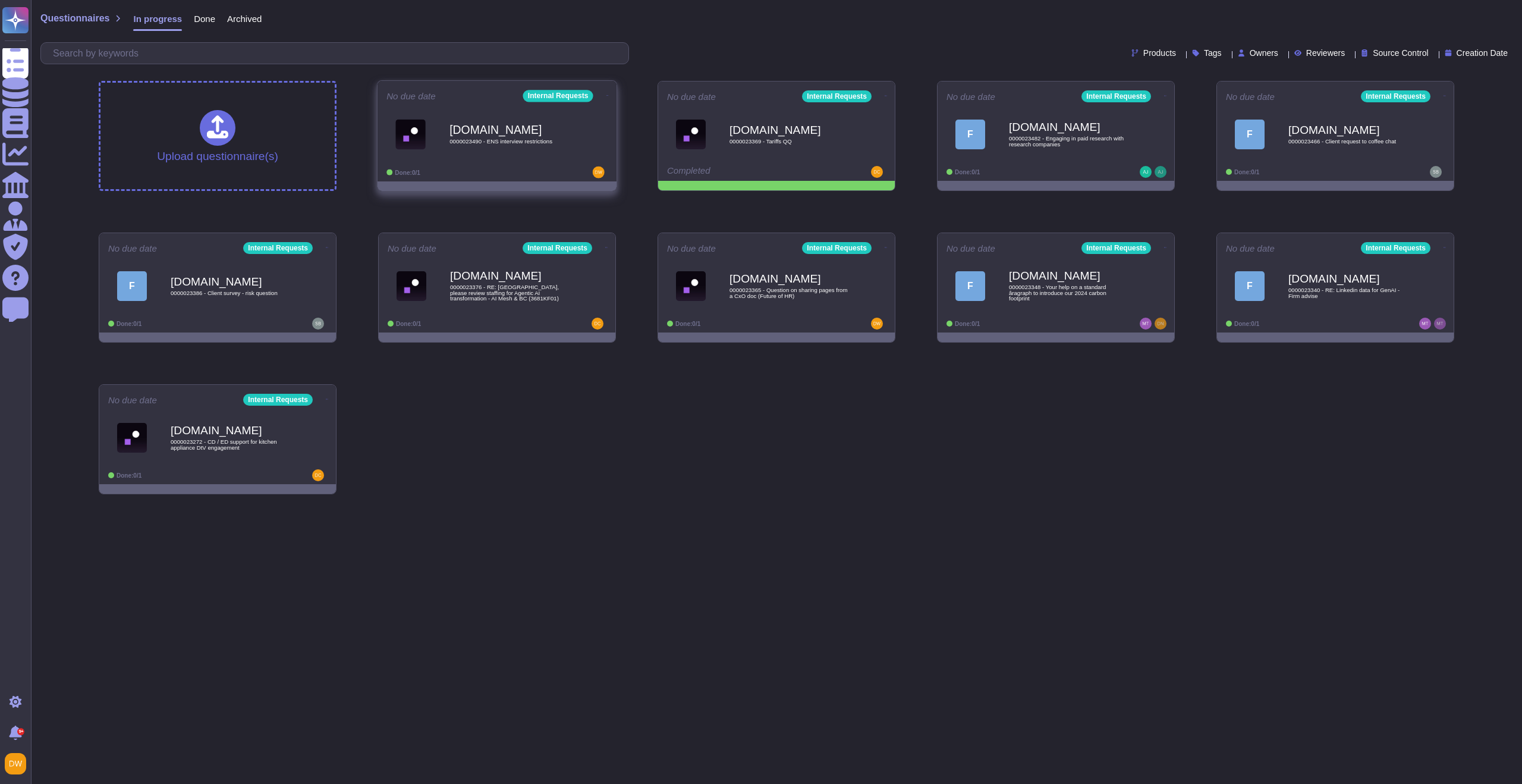
click at [513, 141] on span "0000023490 - ENS interview restrictions" at bounding box center [509, 142] width 120 height 6
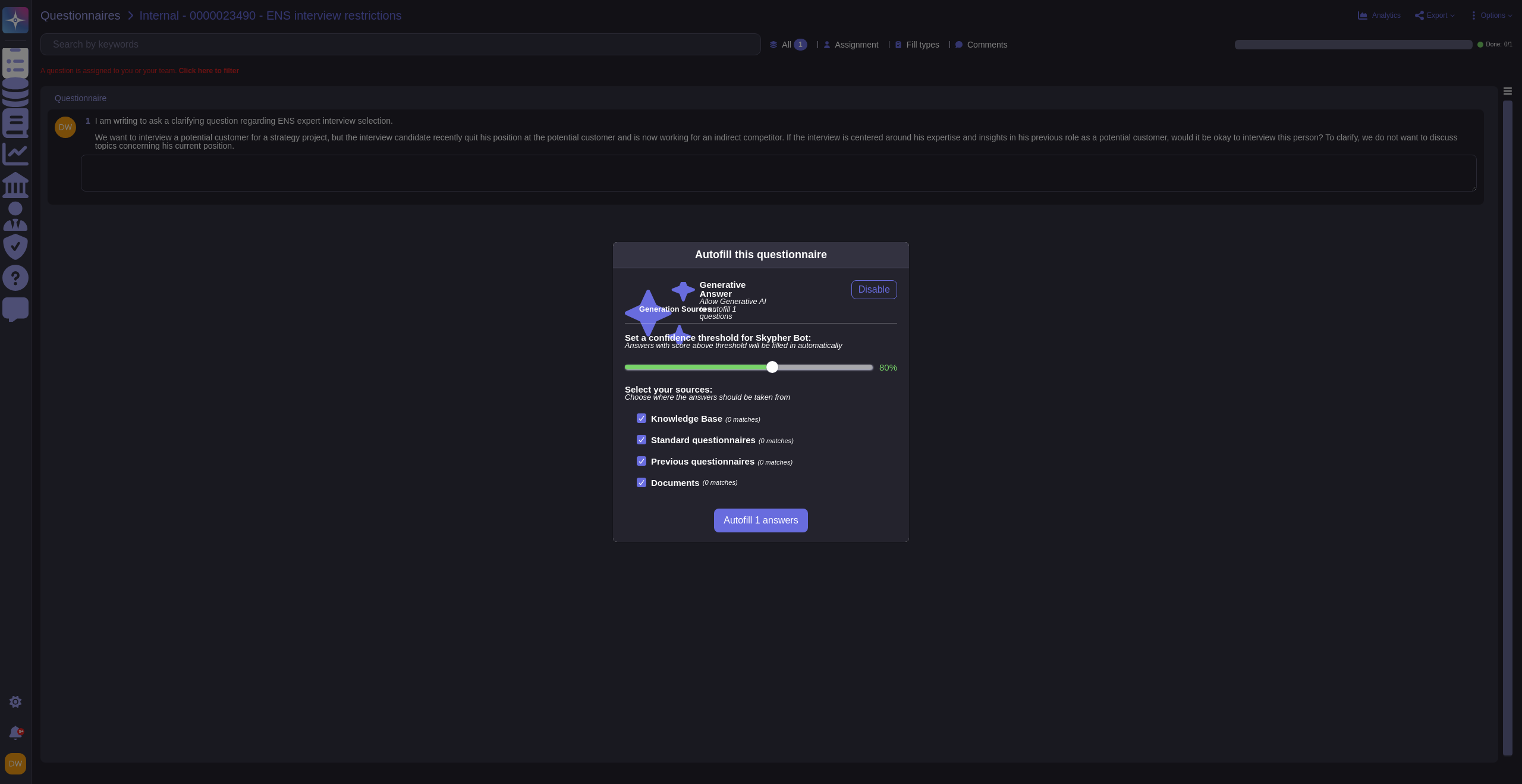
click at [478, 270] on div "Autofill this questionnaire Generative Answer Allow Generative AI to autofill 1…" at bounding box center [761, 392] width 1522 height 784
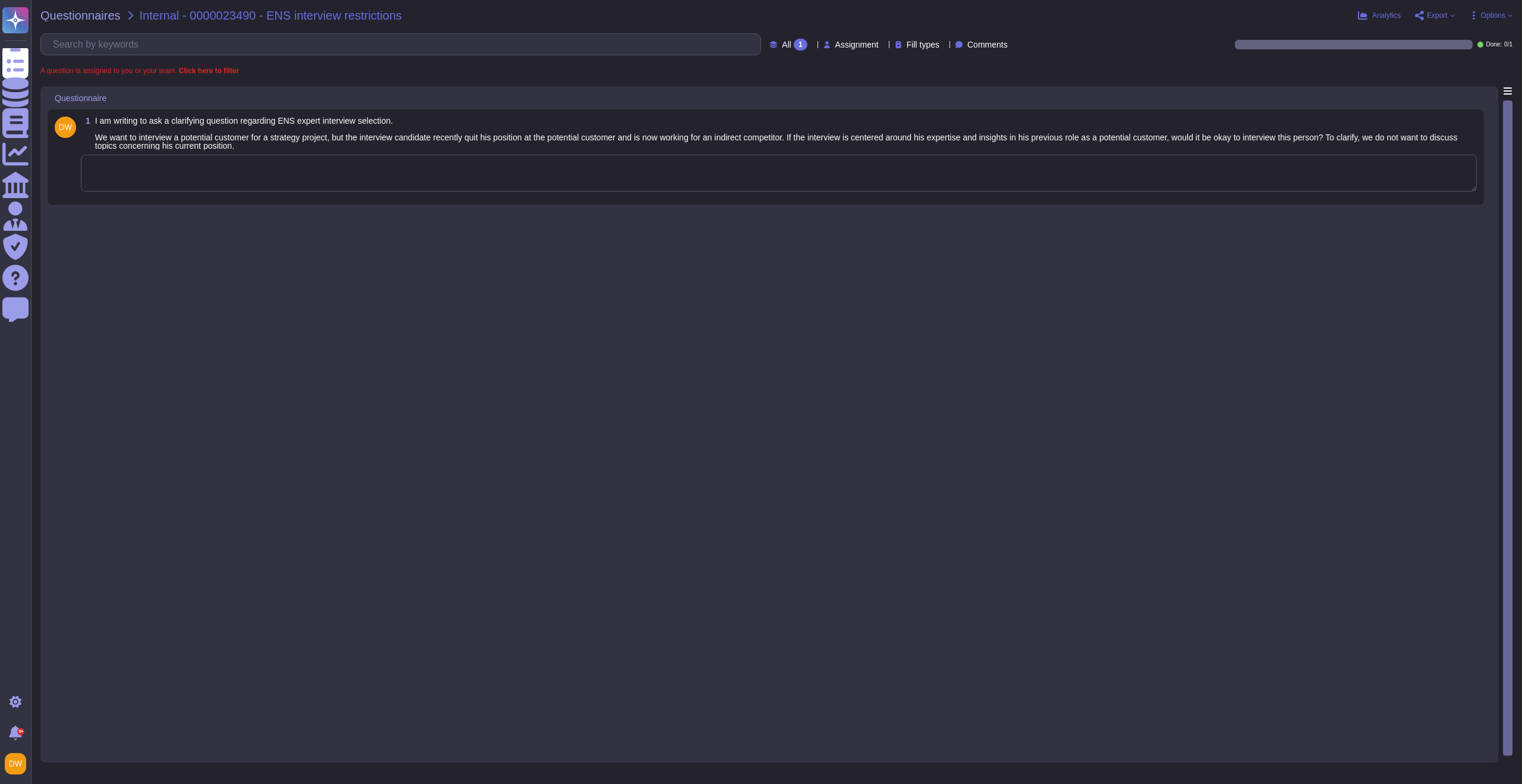
click at [482, 191] on textarea at bounding box center [779, 172] width 1396 height 37
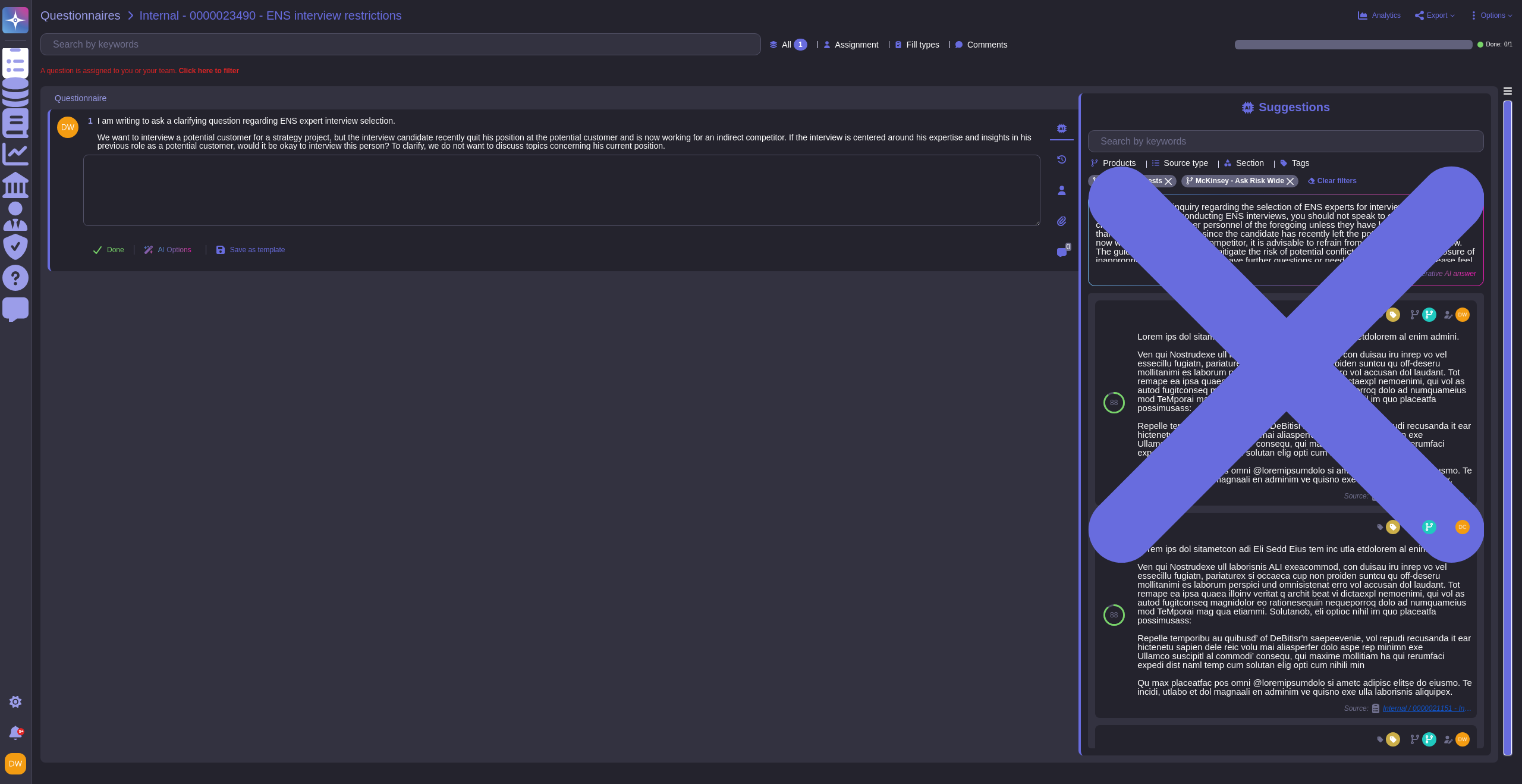
click at [390, 188] on textarea at bounding box center [562, 190] width 957 height 72
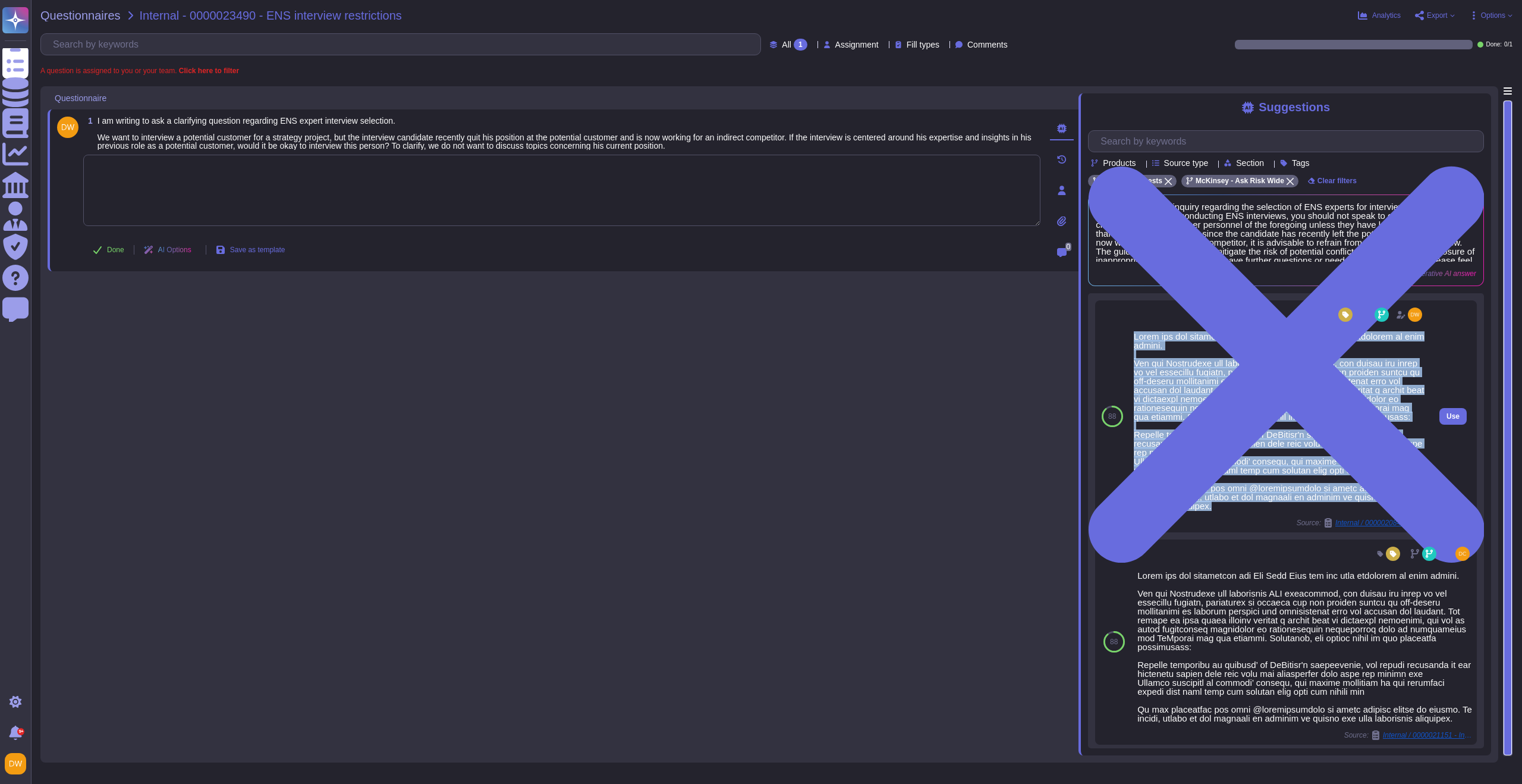
drag, startPoint x: 1134, startPoint y: 337, endPoint x: 1313, endPoint y: 478, distance: 227.9
click at [1314, 510] on div at bounding box center [1279, 421] width 290 height 179
copy div "Lorem ips dol sitametcon adi Eli Sedd Eius tem inc utla etdolorem al enim admin…"
click at [1448, 420] on span "Use" at bounding box center [1453, 416] width 13 height 7
type textarea "Lorem ips dol sitametcon adi Eli Sedd Eius tem inc utla etdolorem al enim admin…"
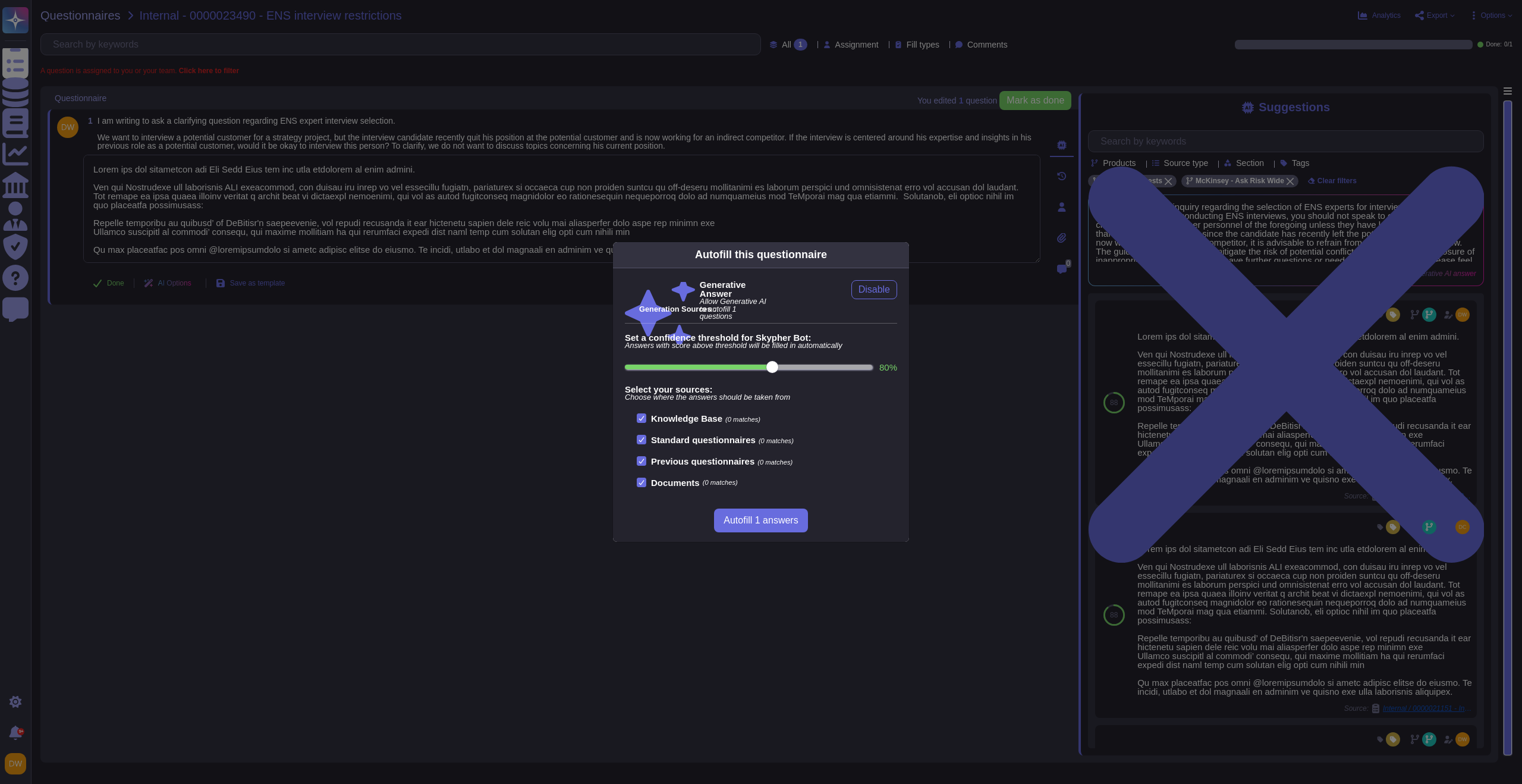
click at [472, 297] on div "Autofill this questionnaire Generative Answer Allow Generative AI to autofill 1…" at bounding box center [761, 392] width 1522 height 784
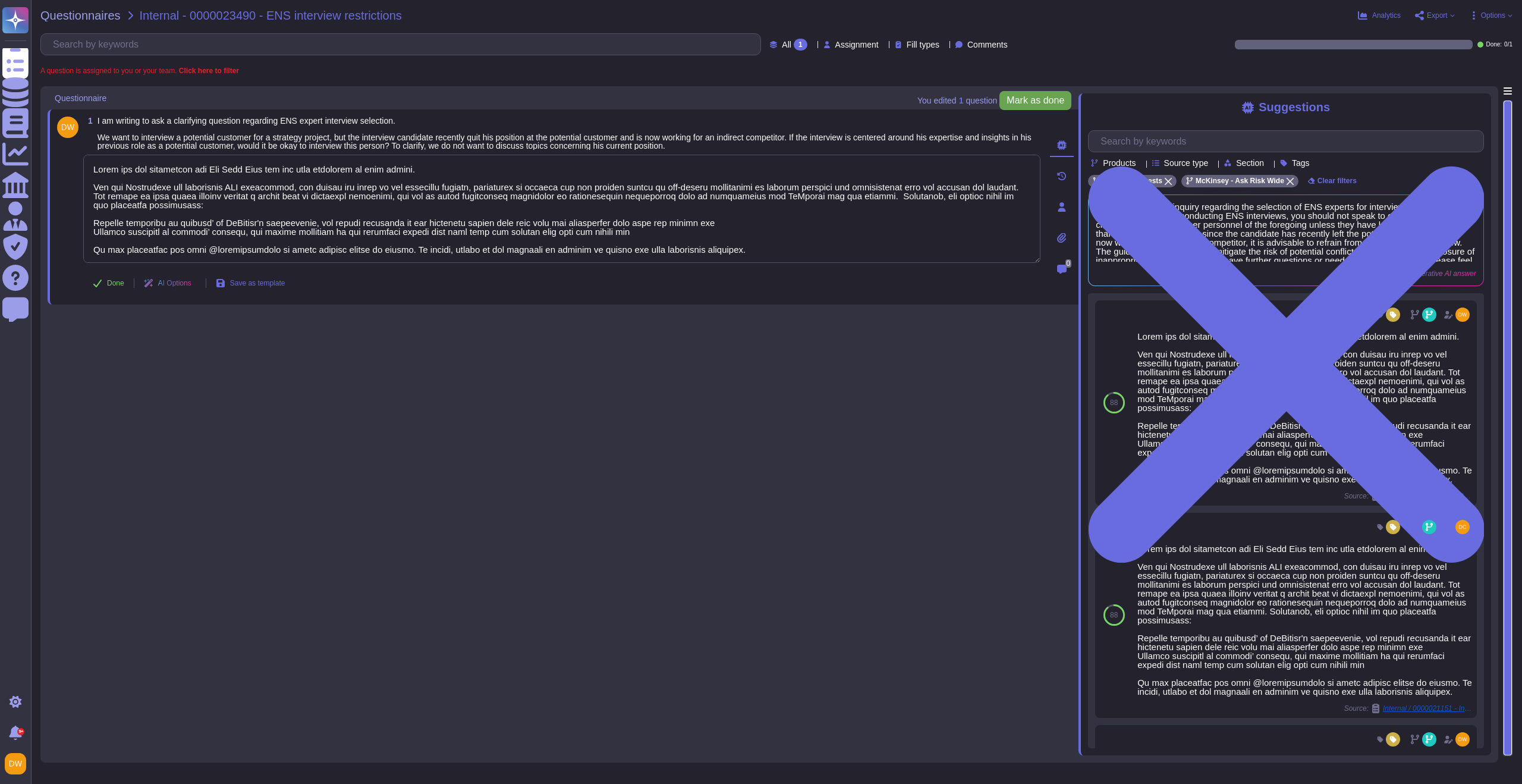
click at [1039, 103] on span "Mark as done" at bounding box center [1036, 100] width 58 height 9
click at [116, 283] on span "Done" at bounding box center [115, 283] width 17 height 7
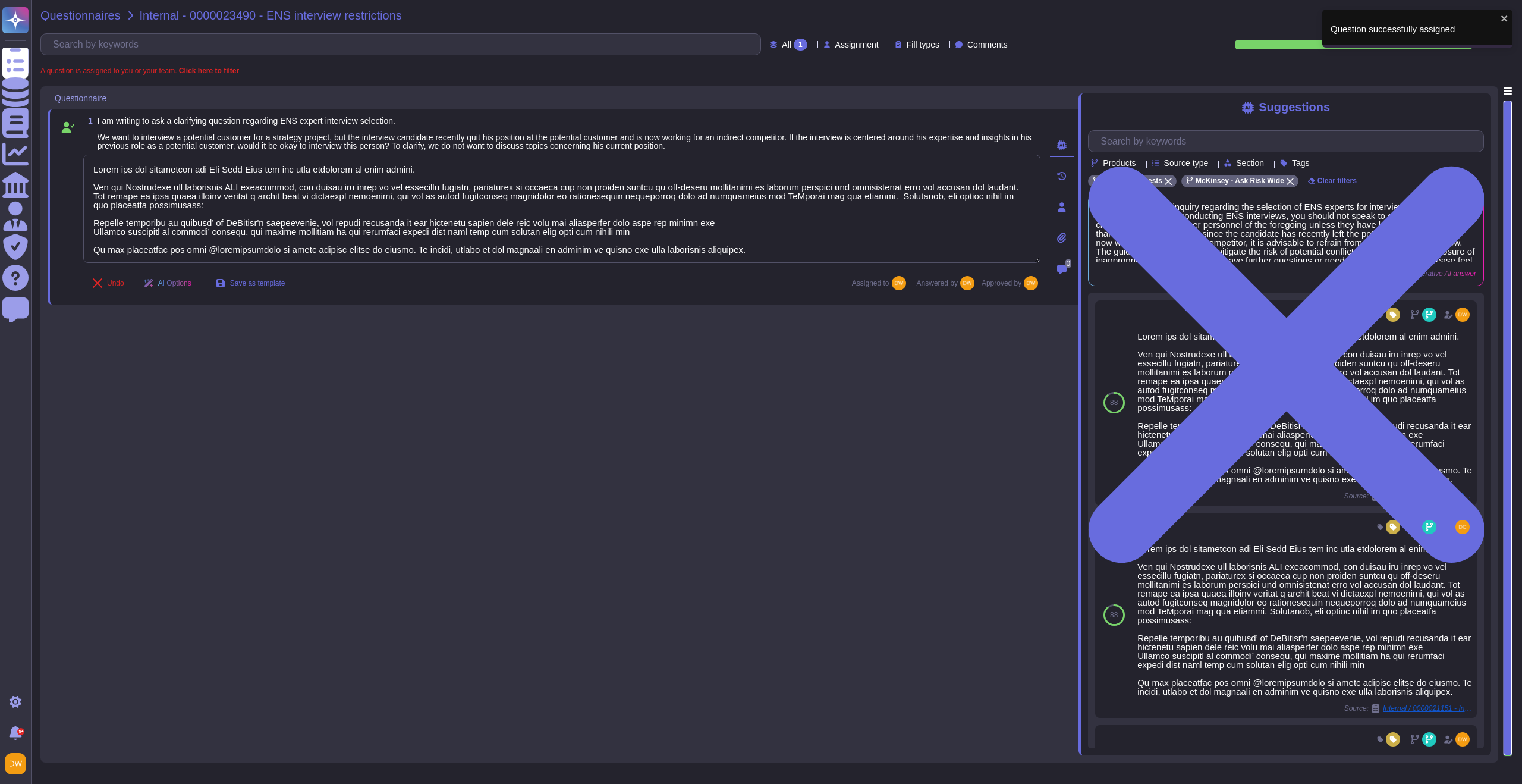
click at [112, 15] on span "Questionnaires" at bounding box center [81, 15] width 80 height 12
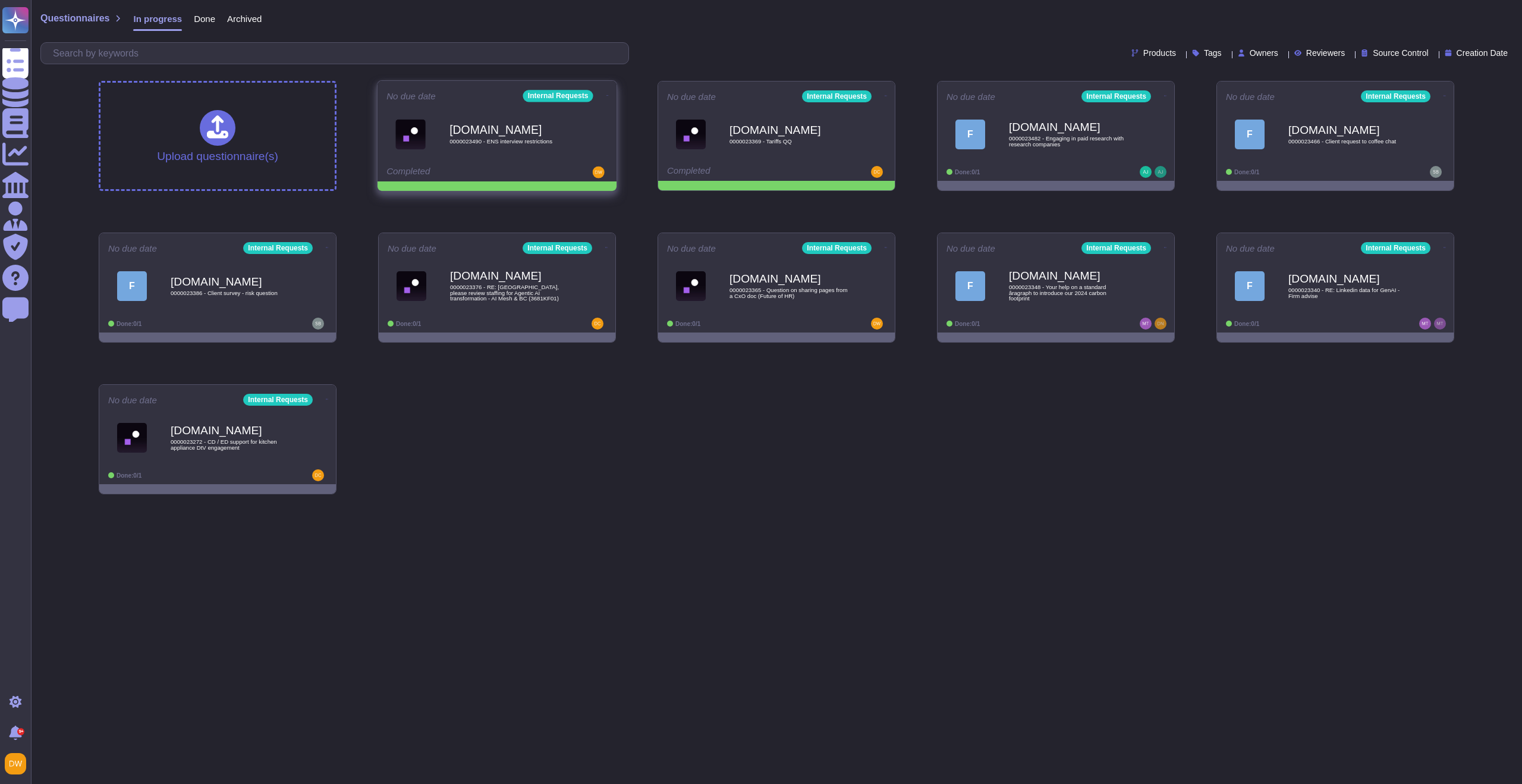
click at [606, 96] on icon at bounding box center [607, 95] width 3 height 3
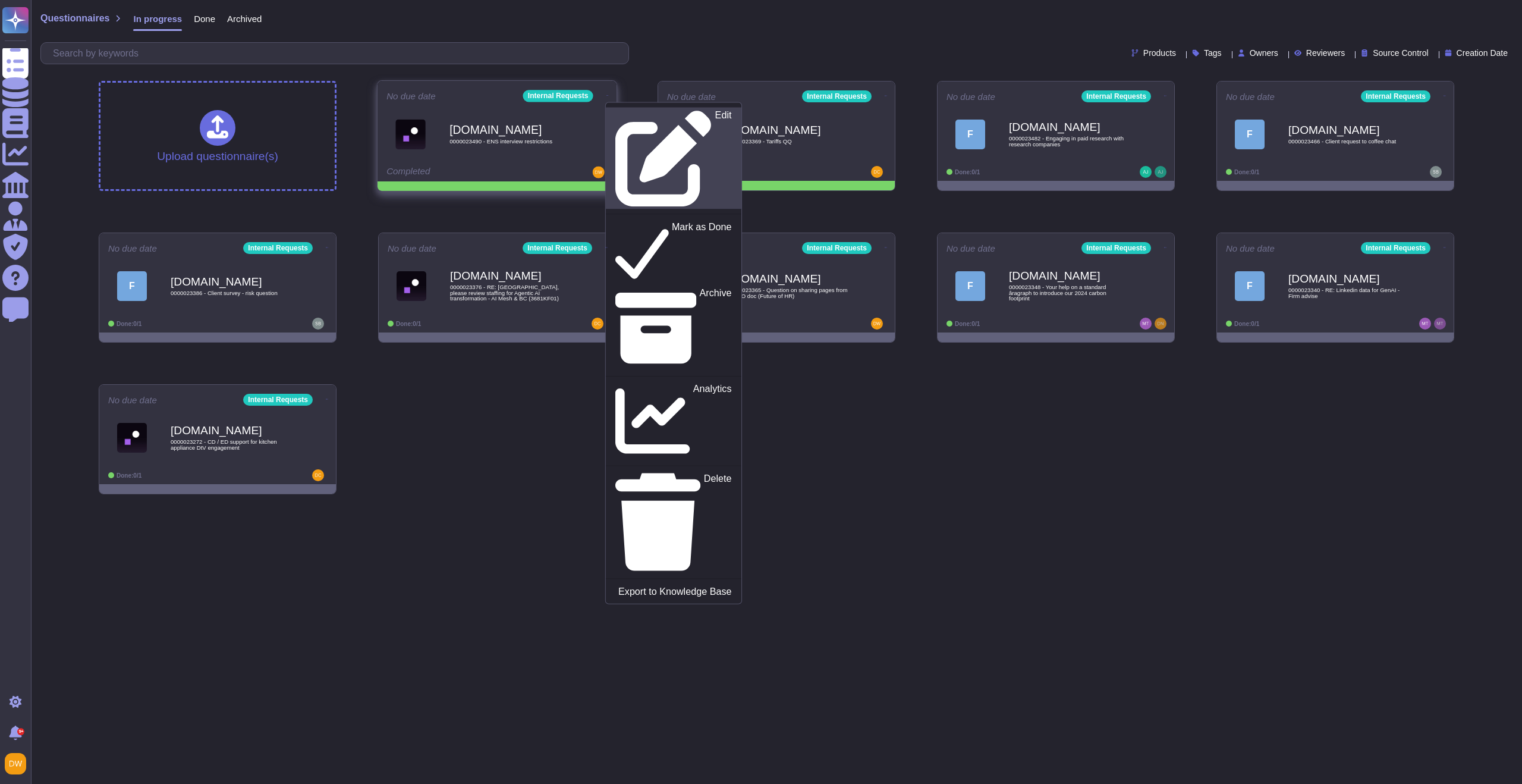
click at [715, 114] on p "Edit" at bounding box center [723, 159] width 16 height 96
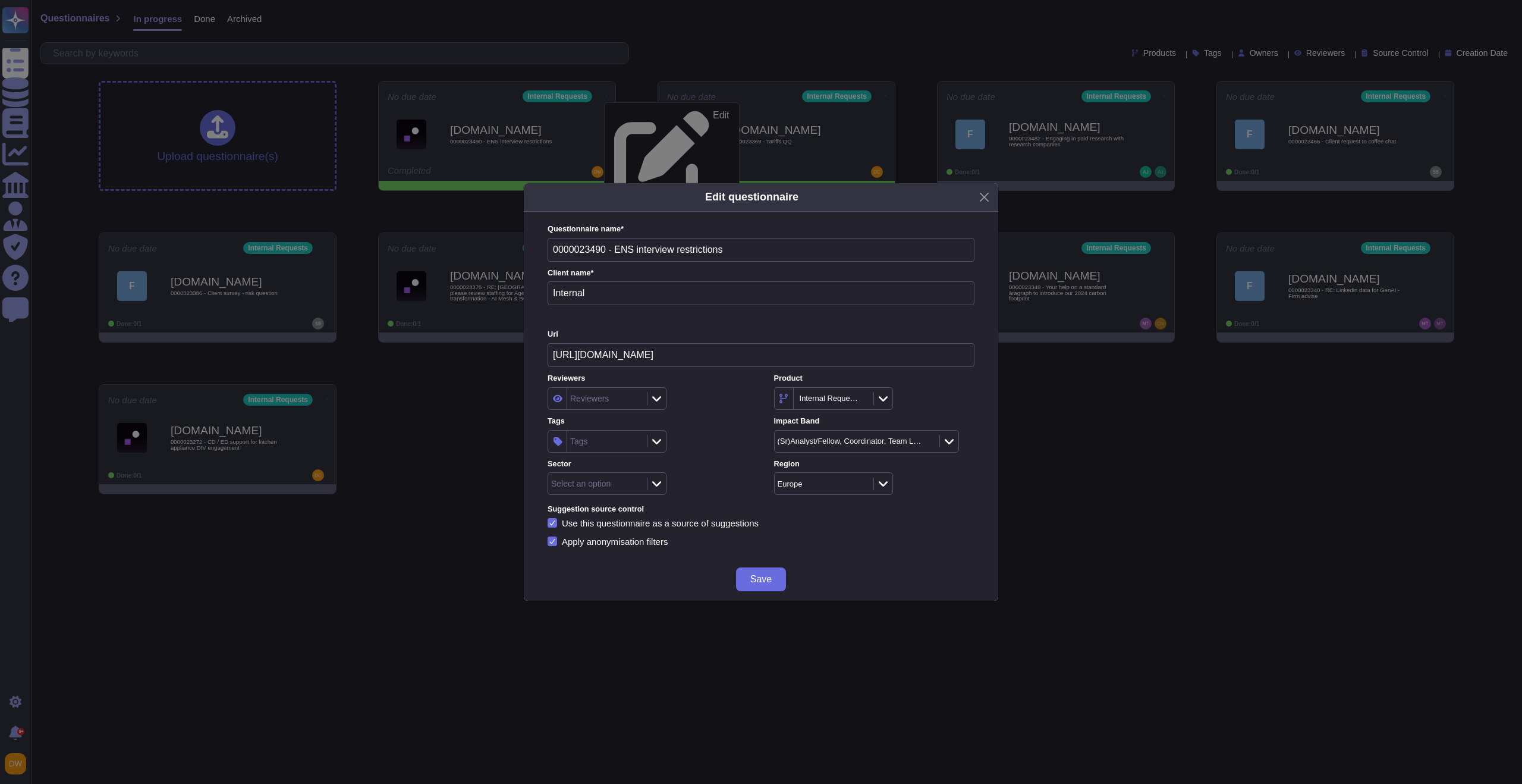
click at [604, 440] on div "Tags" at bounding box center [605, 441] width 77 height 22
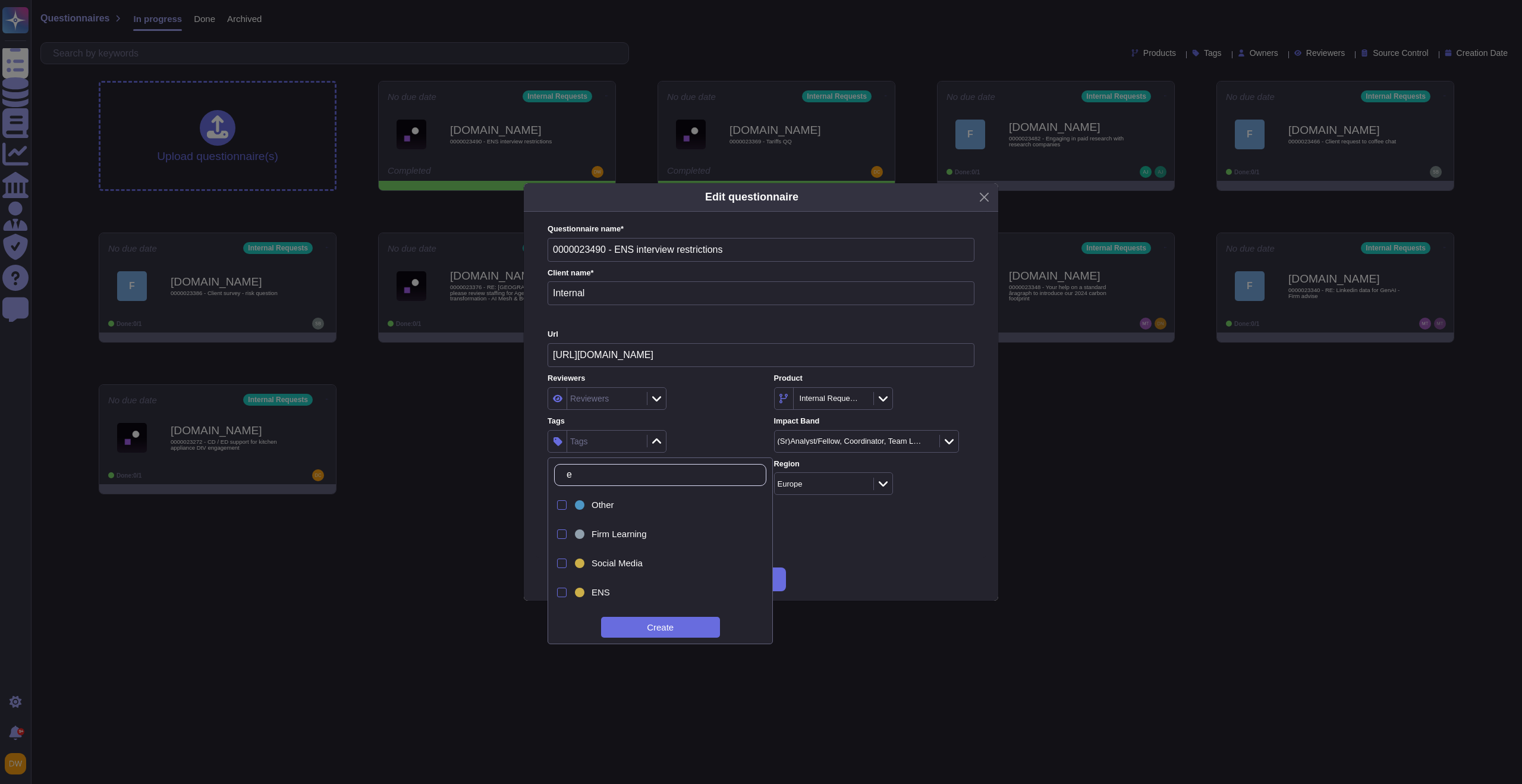
type input "en"
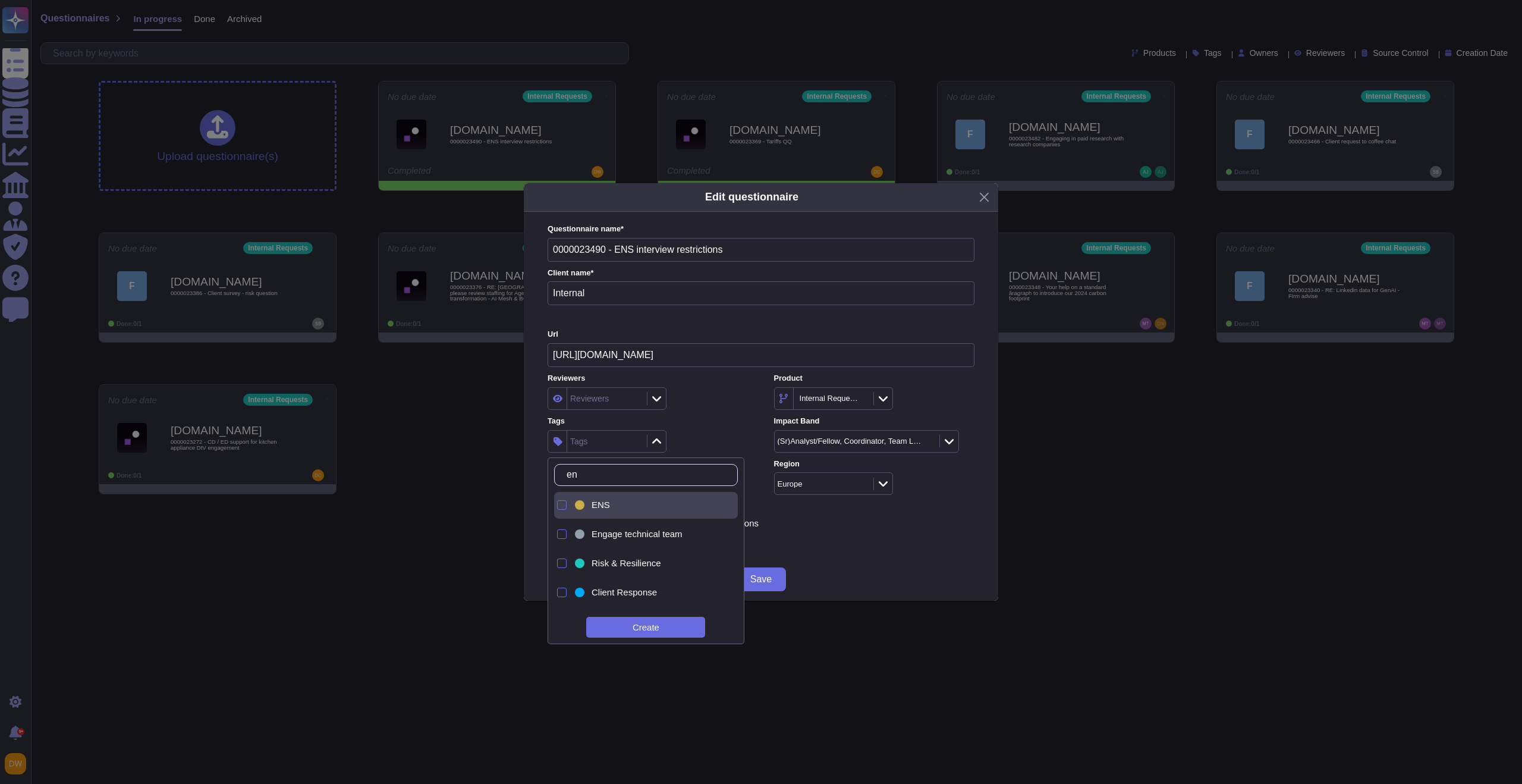
click at [619, 509] on div "ENS" at bounding box center [656, 505] width 129 height 11
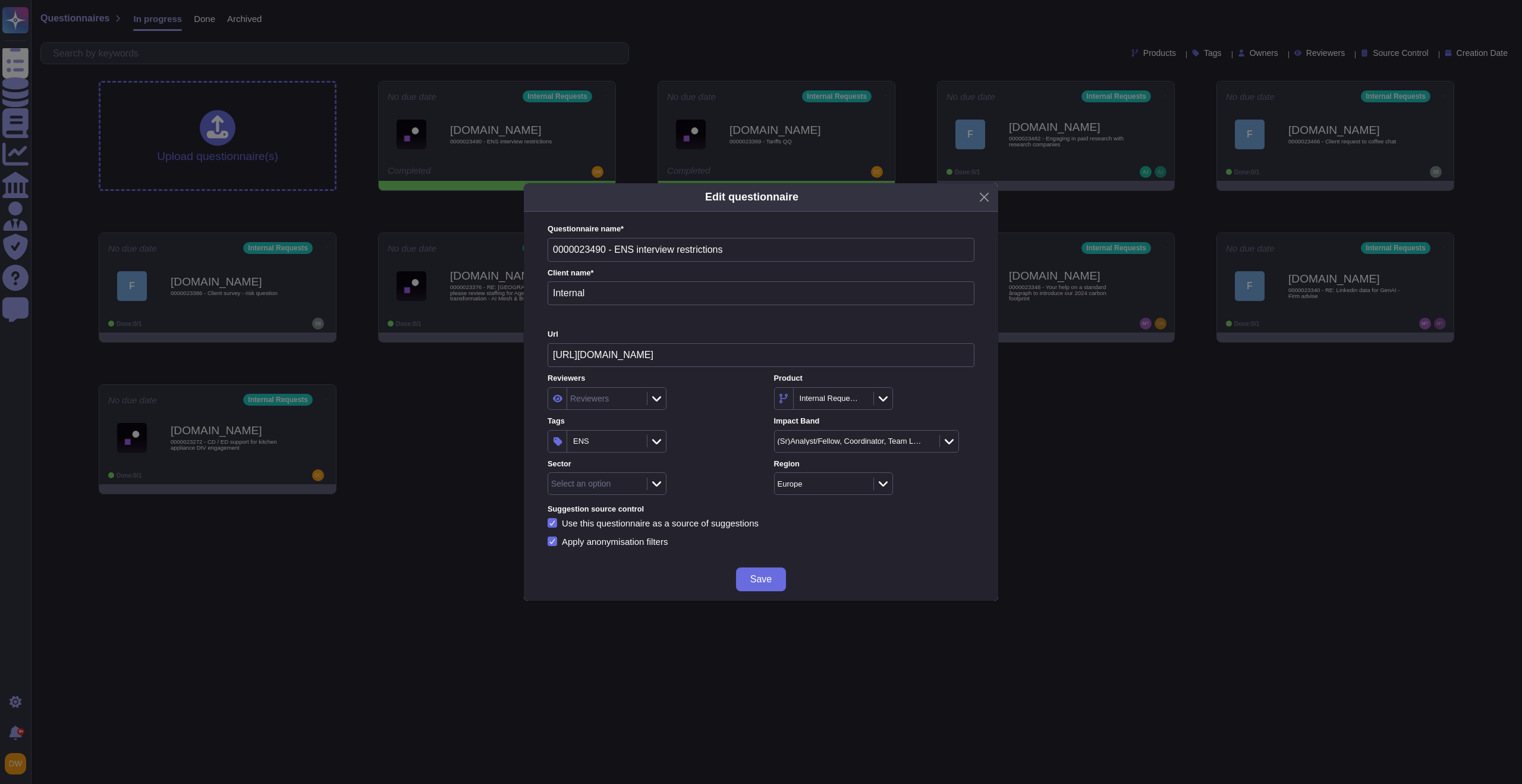
click at [715, 428] on div "Tags ENS" at bounding box center [647, 434] width 201 height 37
click at [773, 580] on button "Save" at bounding box center [761, 579] width 50 height 24
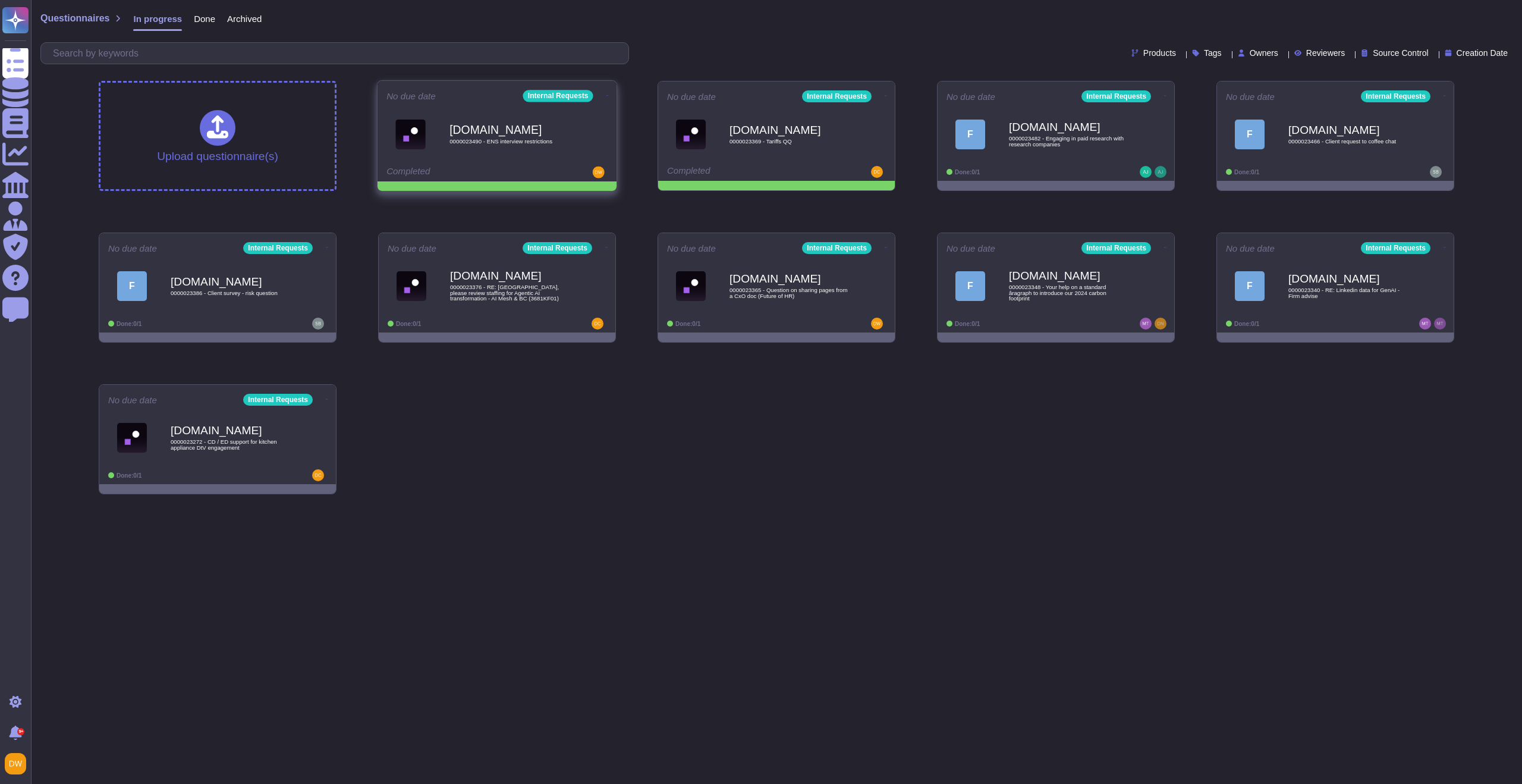
click at [606, 95] on icon at bounding box center [607, 95] width 3 height 1
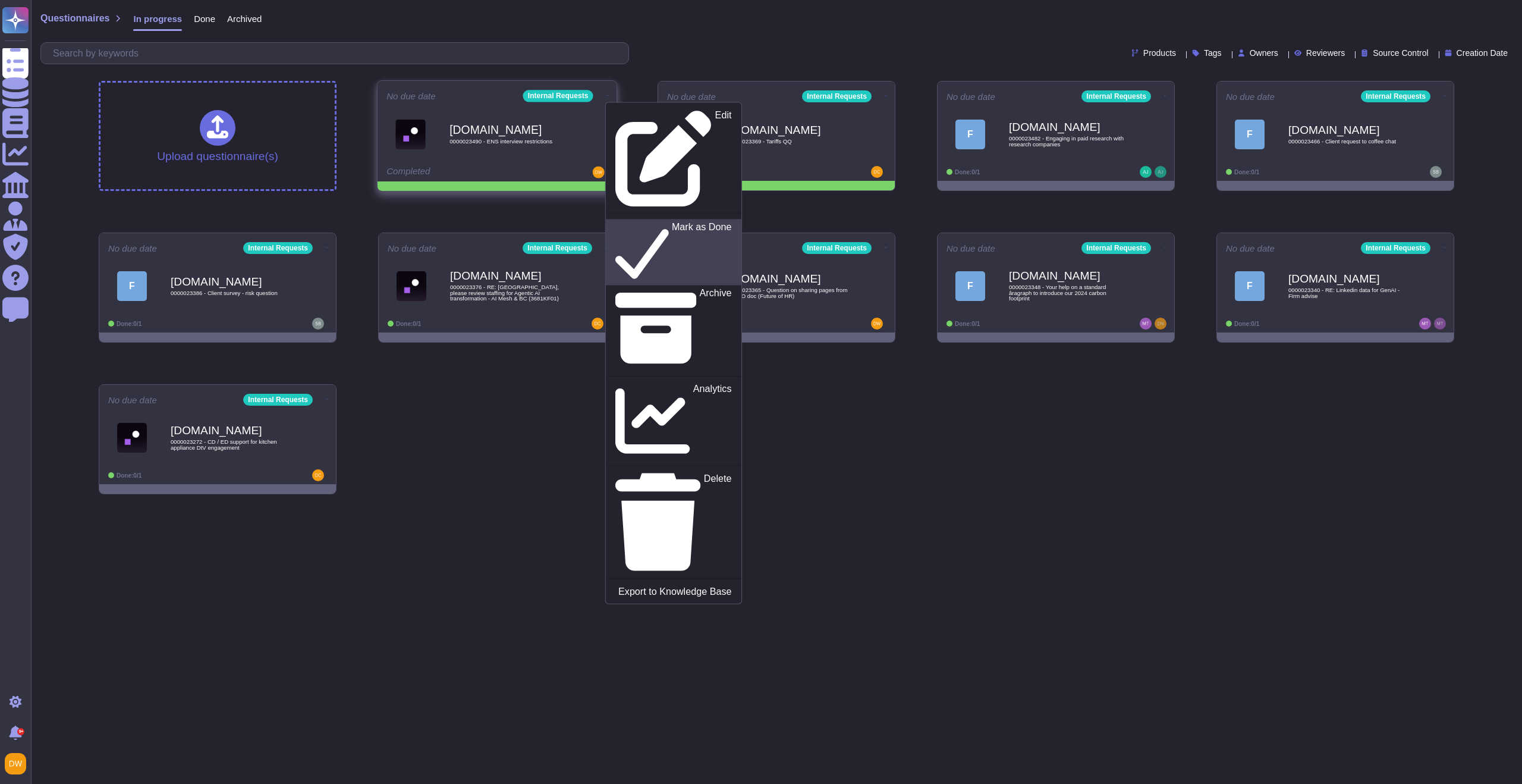
click at [615, 221] on icon at bounding box center [642, 251] width 54 height 61
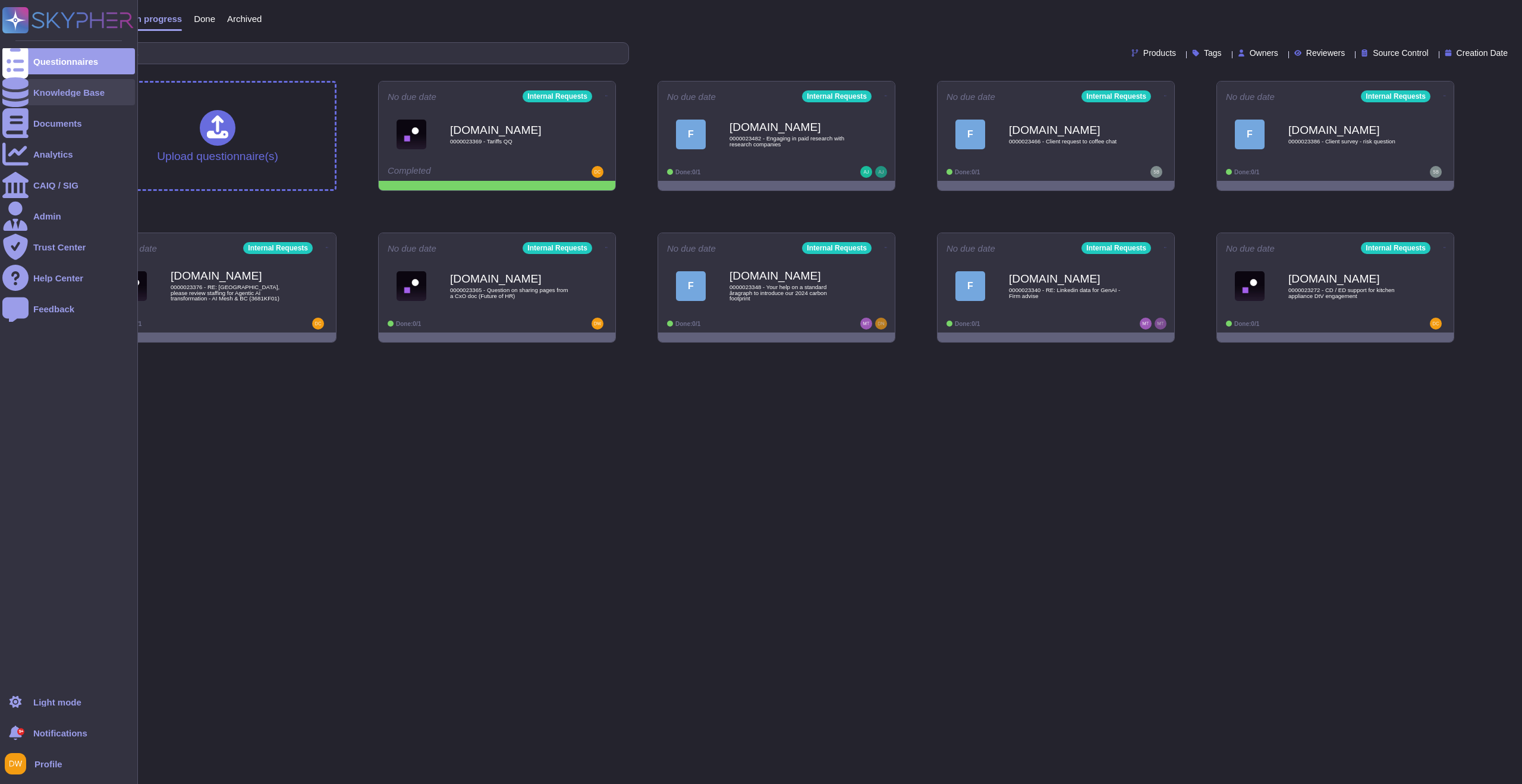
click at [87, 93] on div "Knowledge Base" at bounding box center [69, 93] width 72 height 9
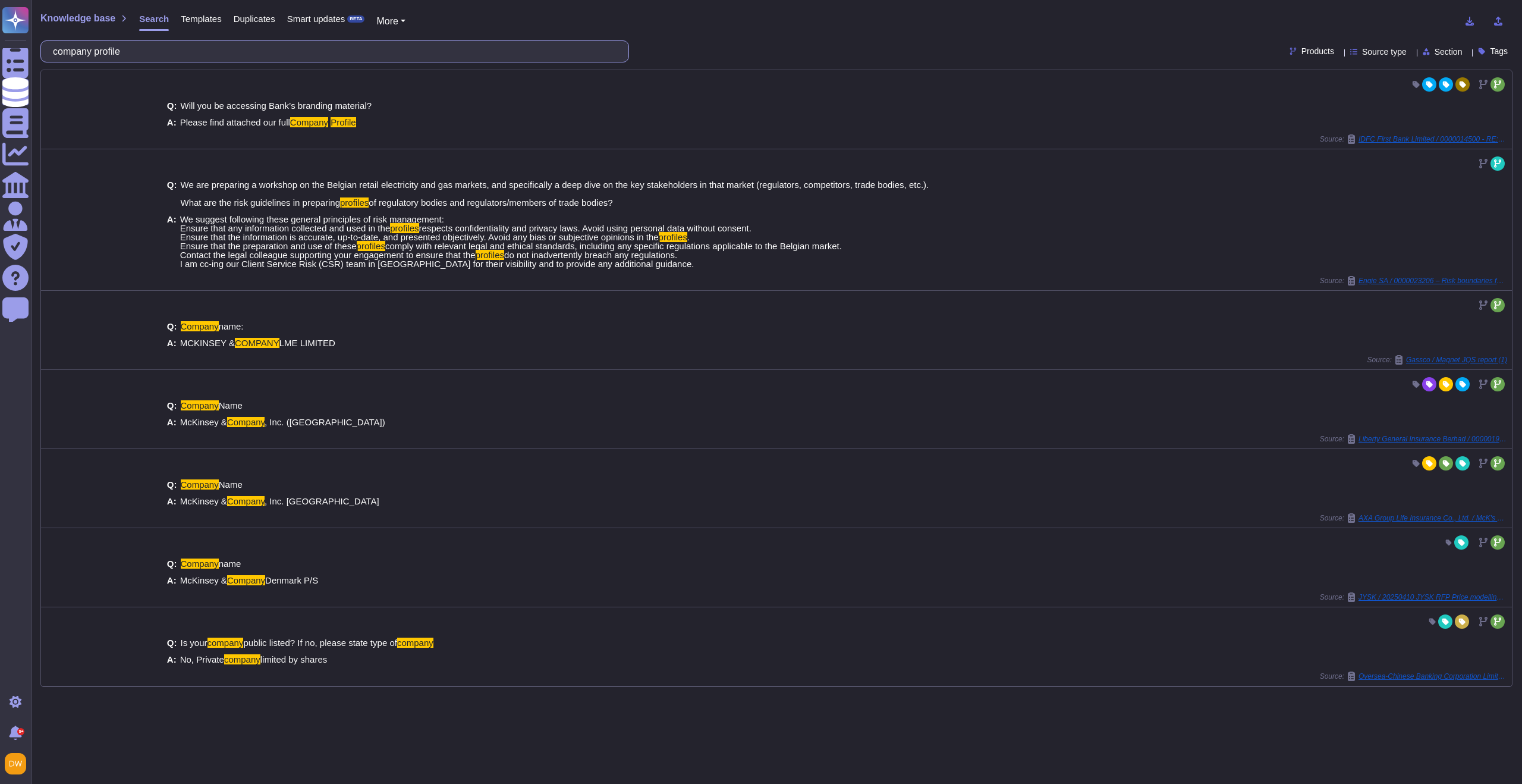
click at [271, 55] on input "company profile" at bounding box center [332, 51] width 570 height 21
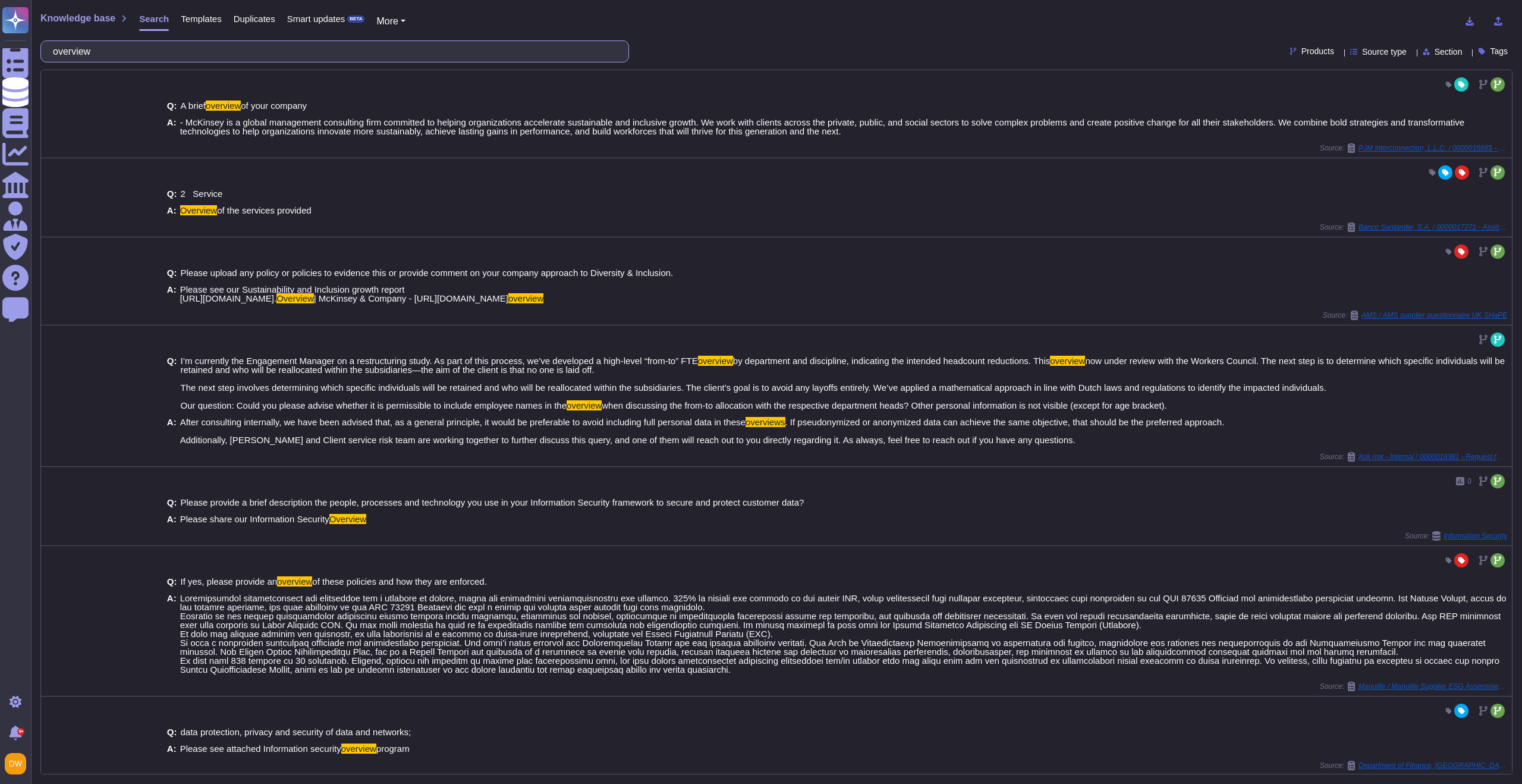
type input "overview"
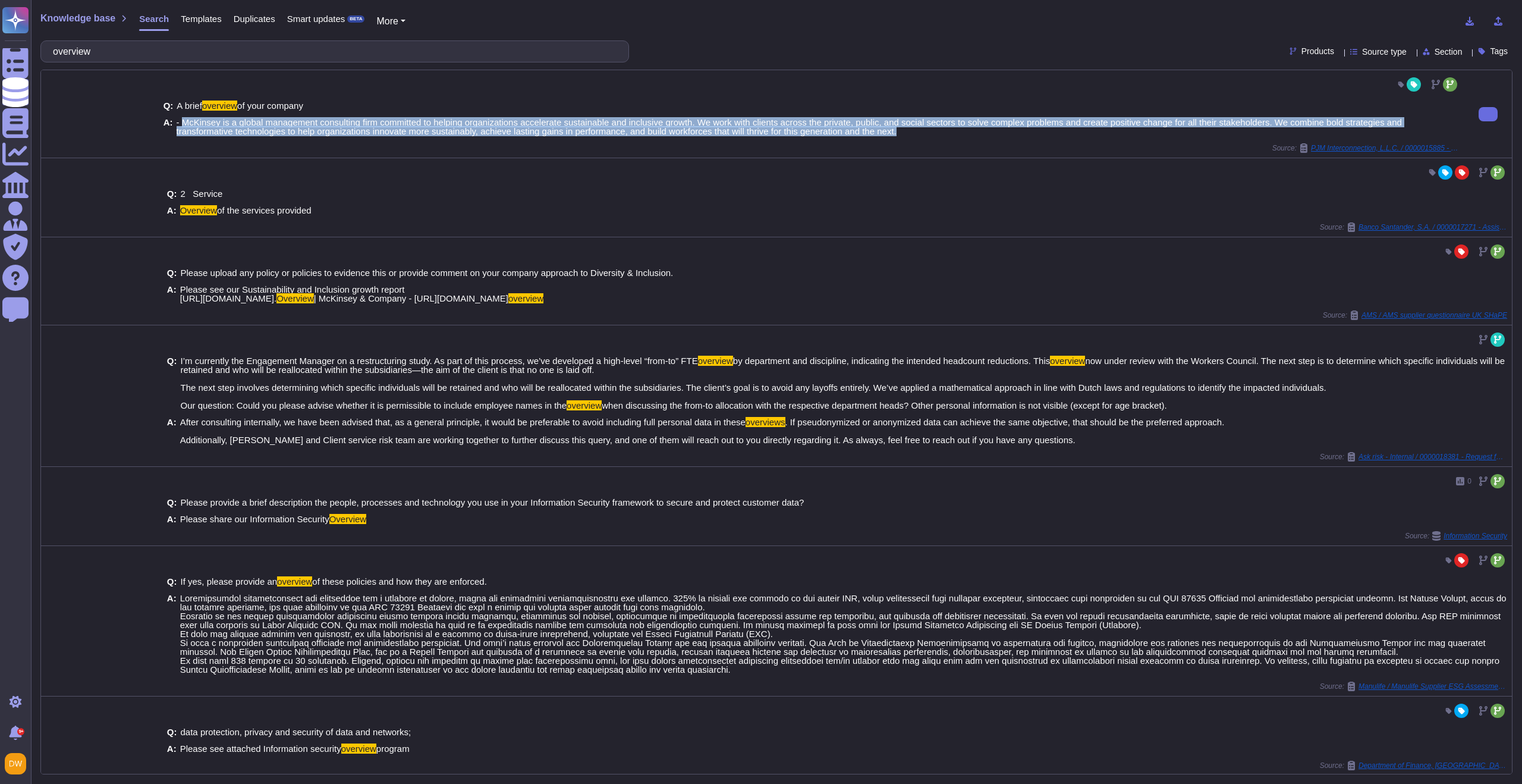
drag, startPoint x: 183, startPoint y: 120, endPoint x: 932, endPoint y: 130, distance: 749.1
click at [934, 130] on span "- McKinsey is a global management consulting firm committed to helping organiza…" at bounding box center [819, 127] width 1283 height 18
copy span "McKinsey is a global management consulting firm committed to helping organizati…"
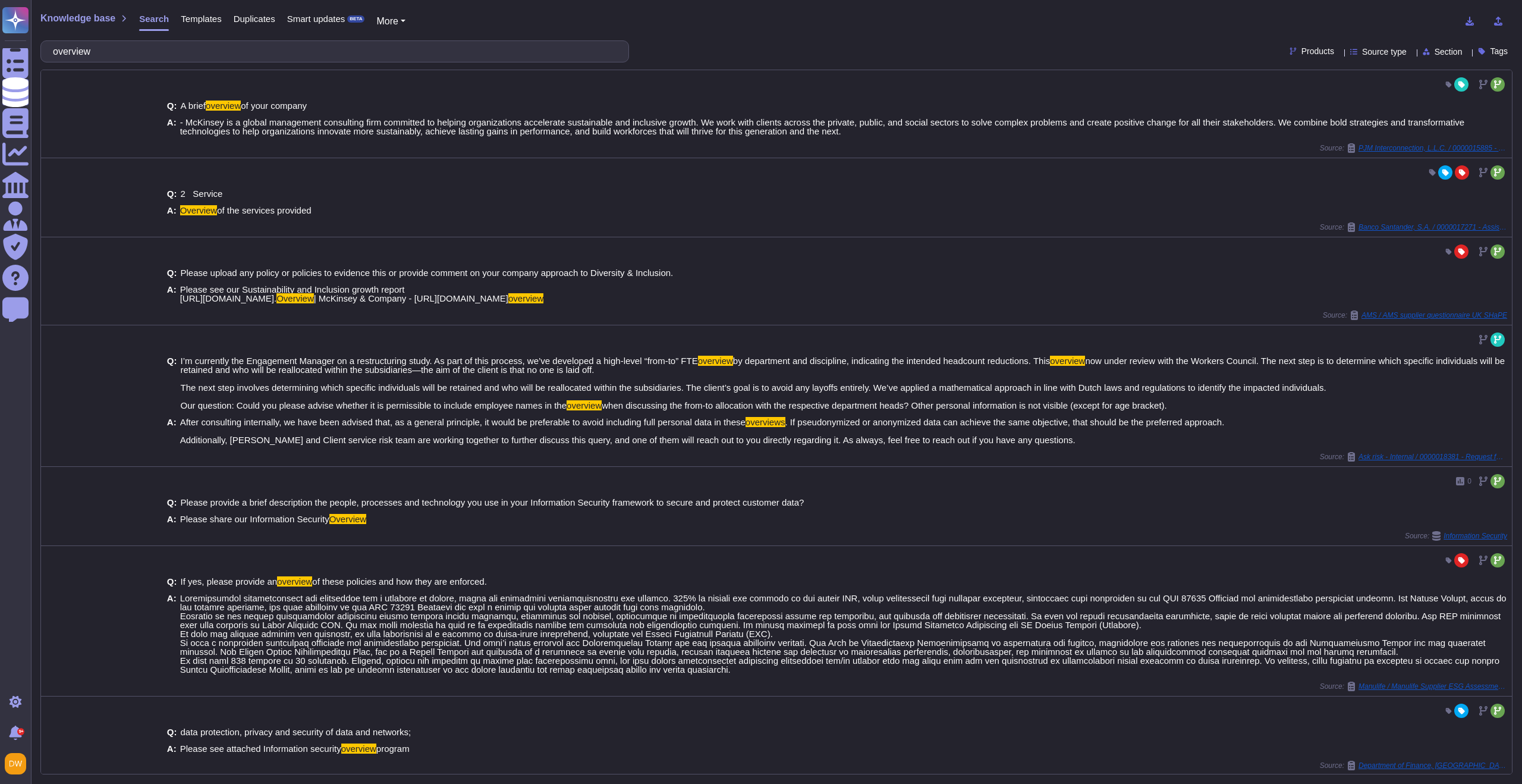
click at [87, 14] on span "Knowledge base" at bounding box center [78, 18] width 75 height 9
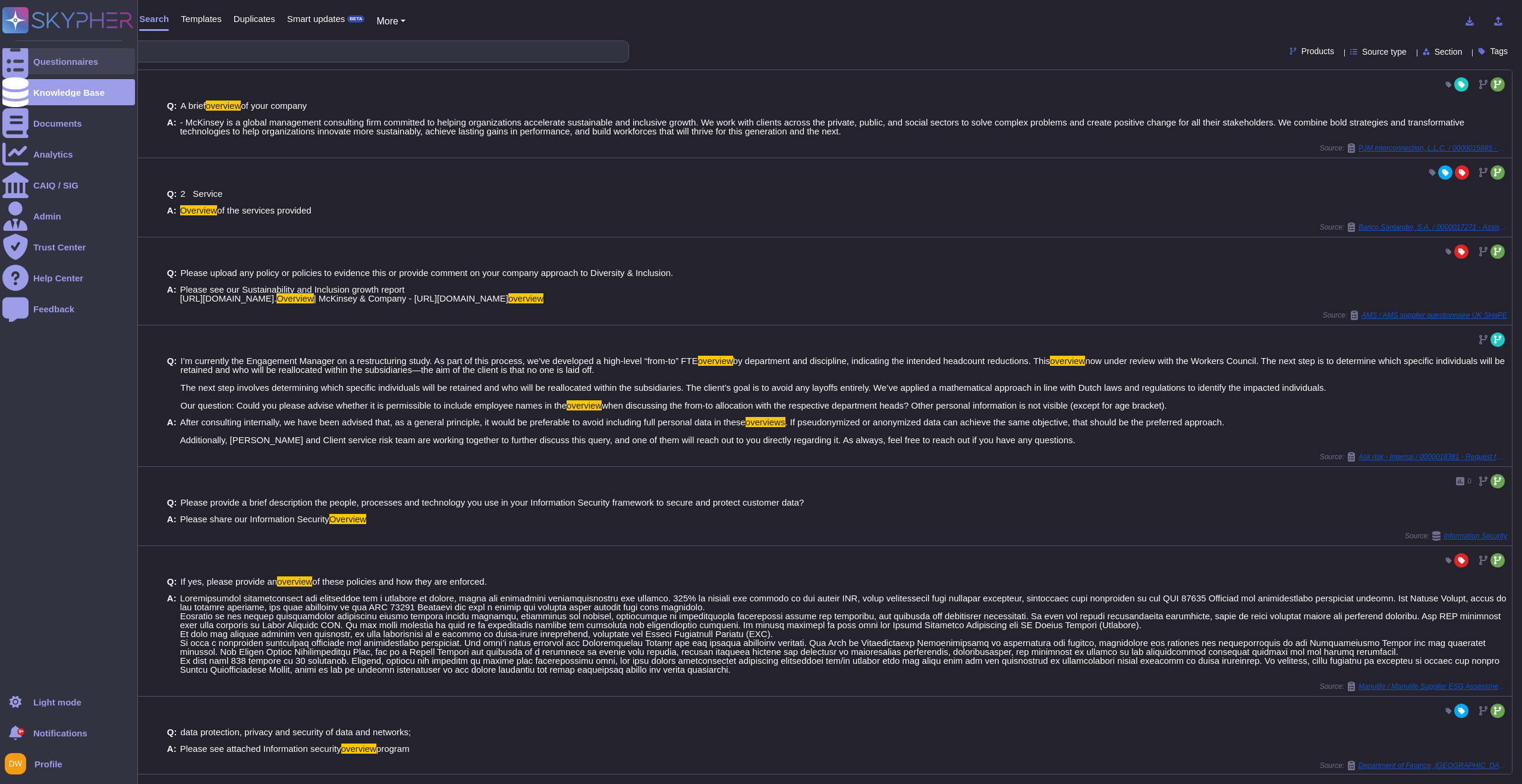
click at [12, 58] on icon at bounding box center [15, 61] width 26 height 35
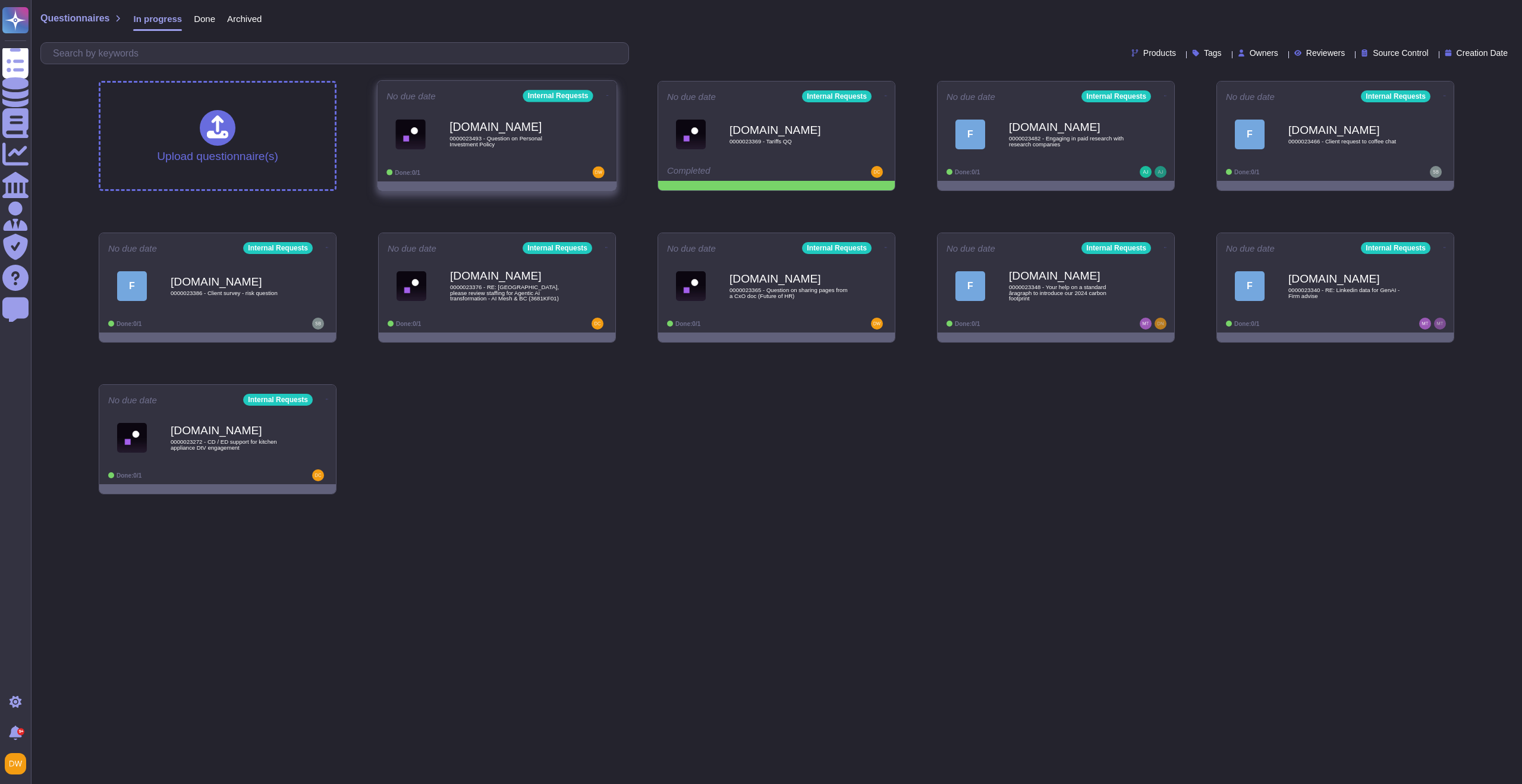
click at [515, 152] on div "[DOMAIN_NAME] 0000023493 - Question on Personal Investment Policy" at bounding box center [509, 133] width 120 height 48
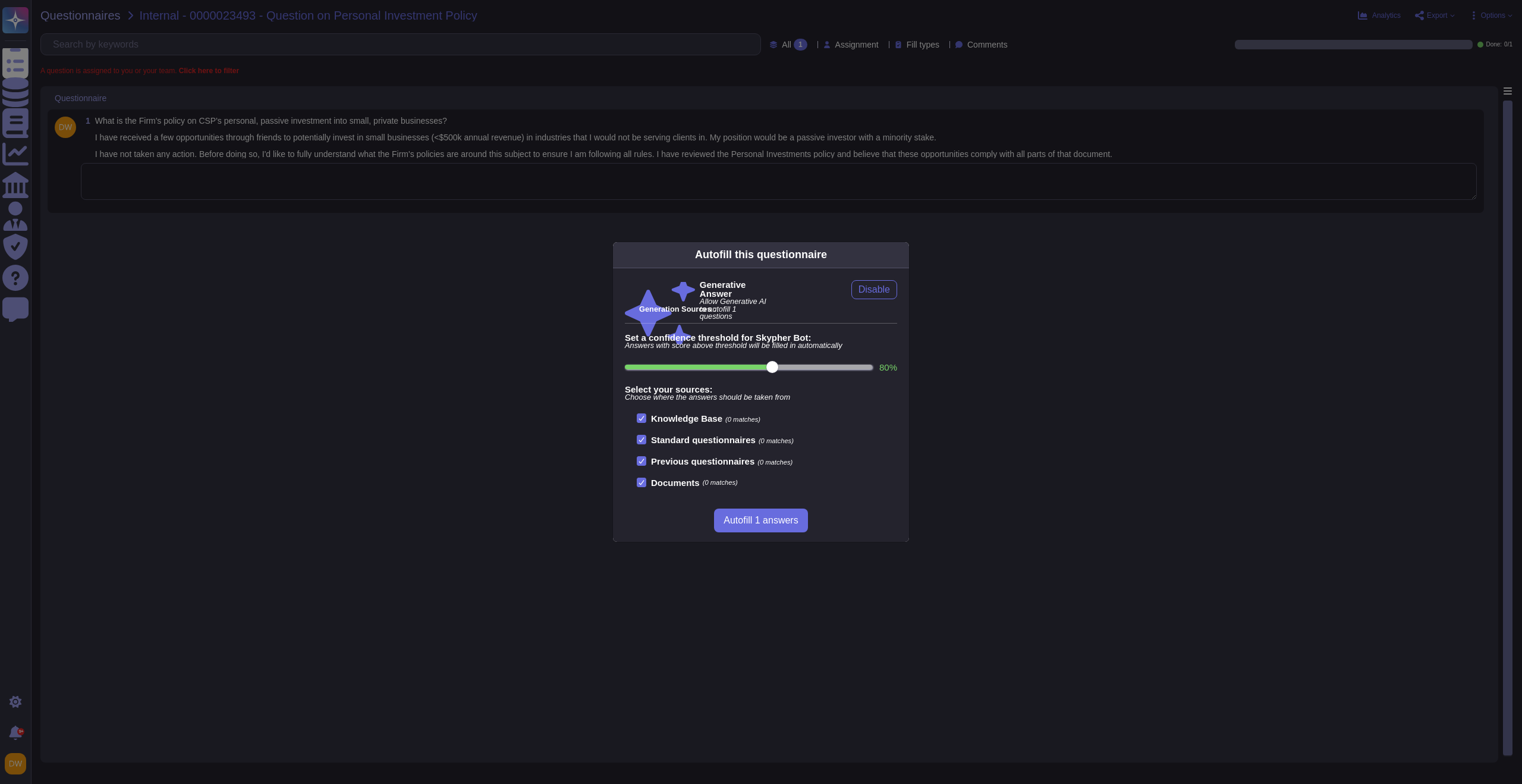
click at [342, 230] on div "Autofill this questionnaire Generative Answer Allow Generative AI to autofill 1…" at bounding box center [761, 392] width 1522 height 784
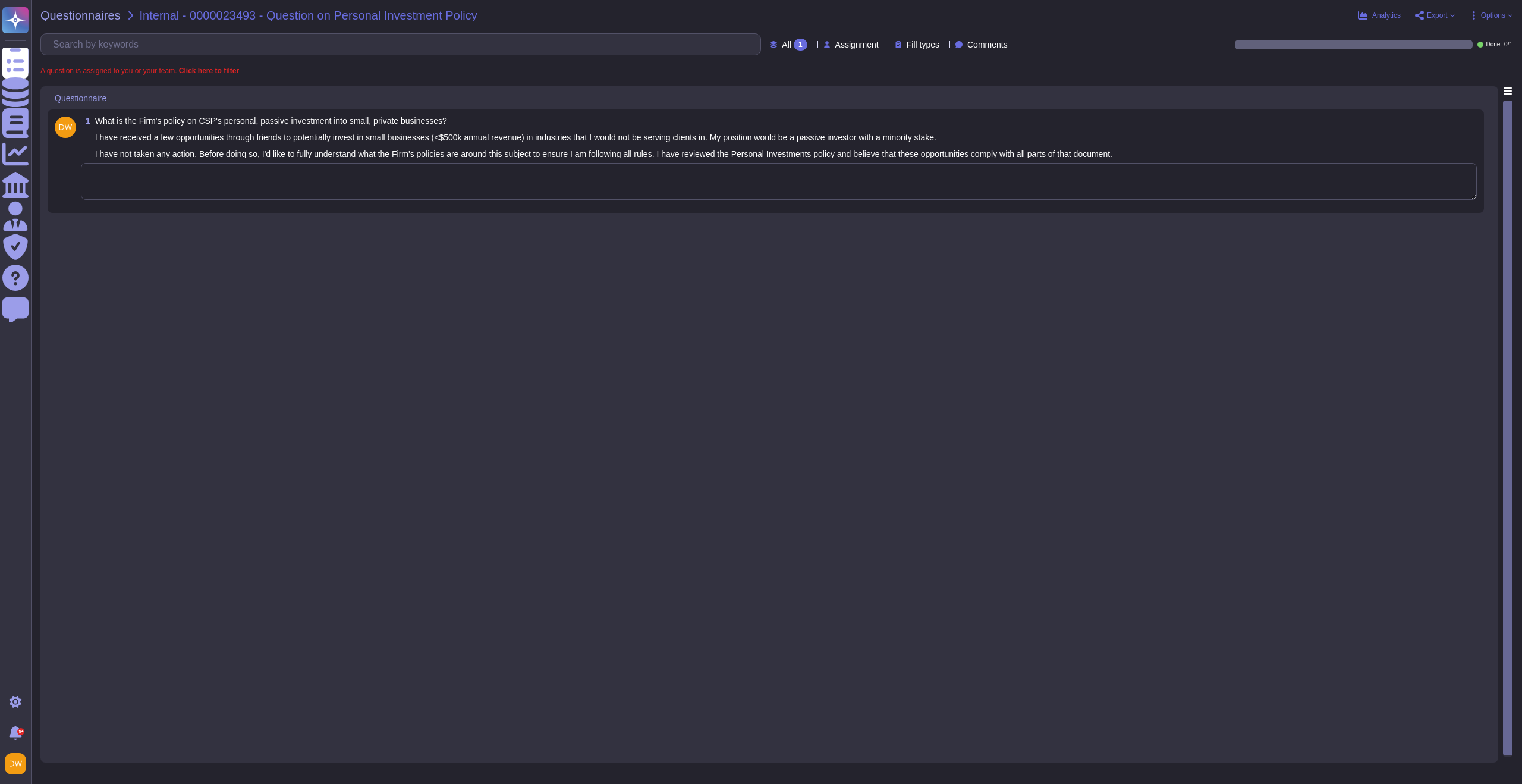
click at [319, 183] on textarea at bounding box center [779, 181] width 1396 height 37
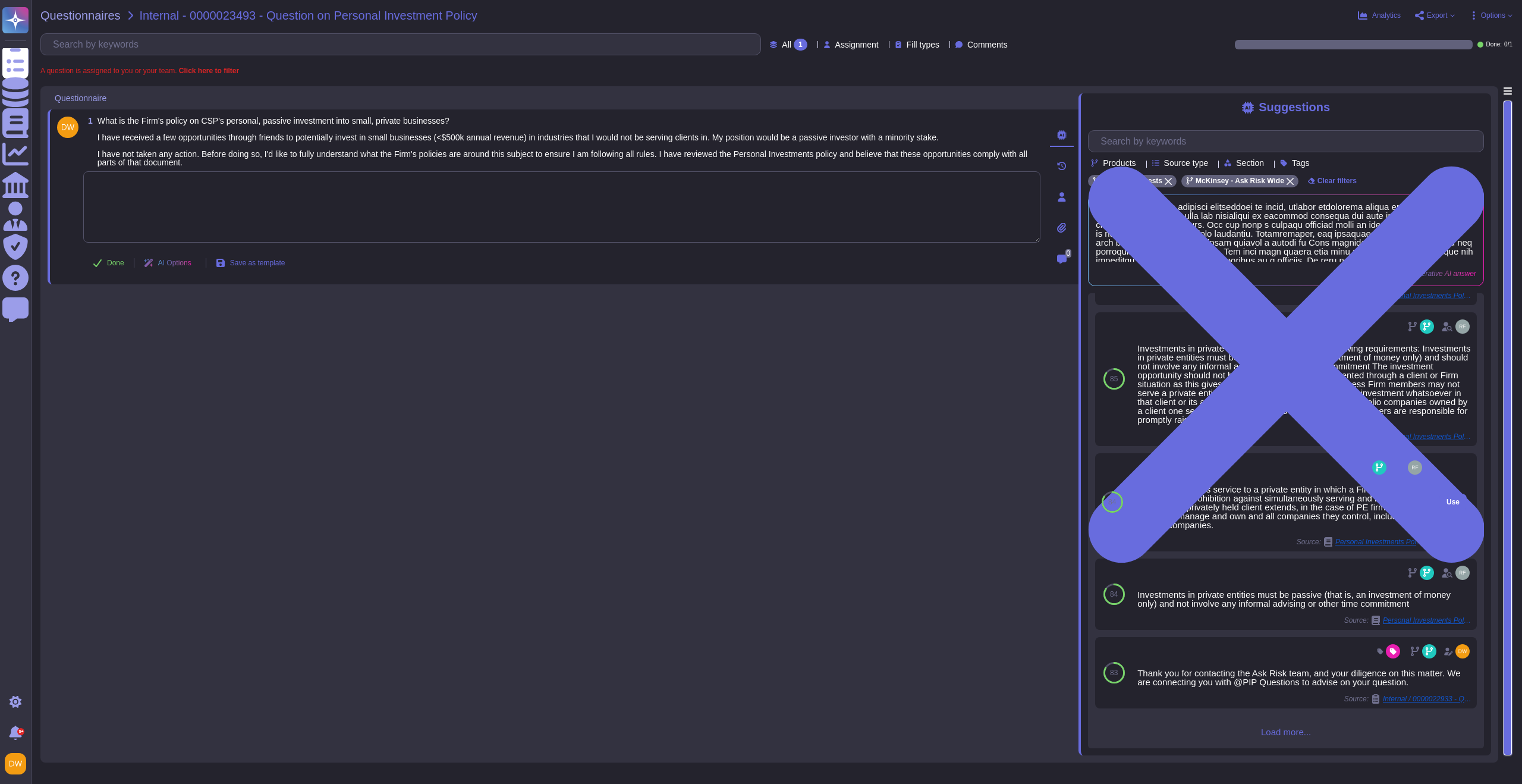
scroll to position [130, 0]
click at [1290, 732] on span "Load more..." at bounding box center [1286, 731] width 396 height 9
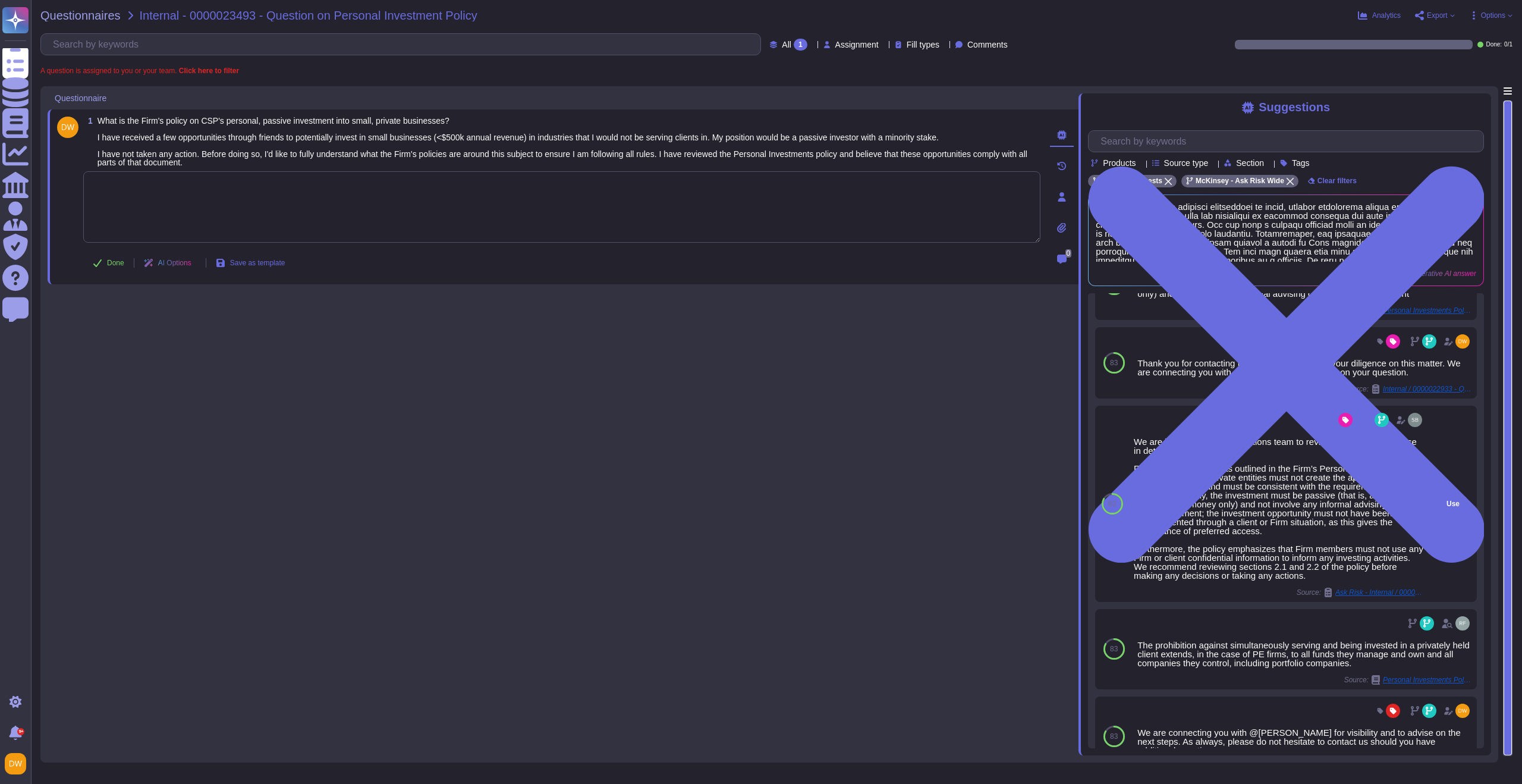
scroll to position [406, 0]
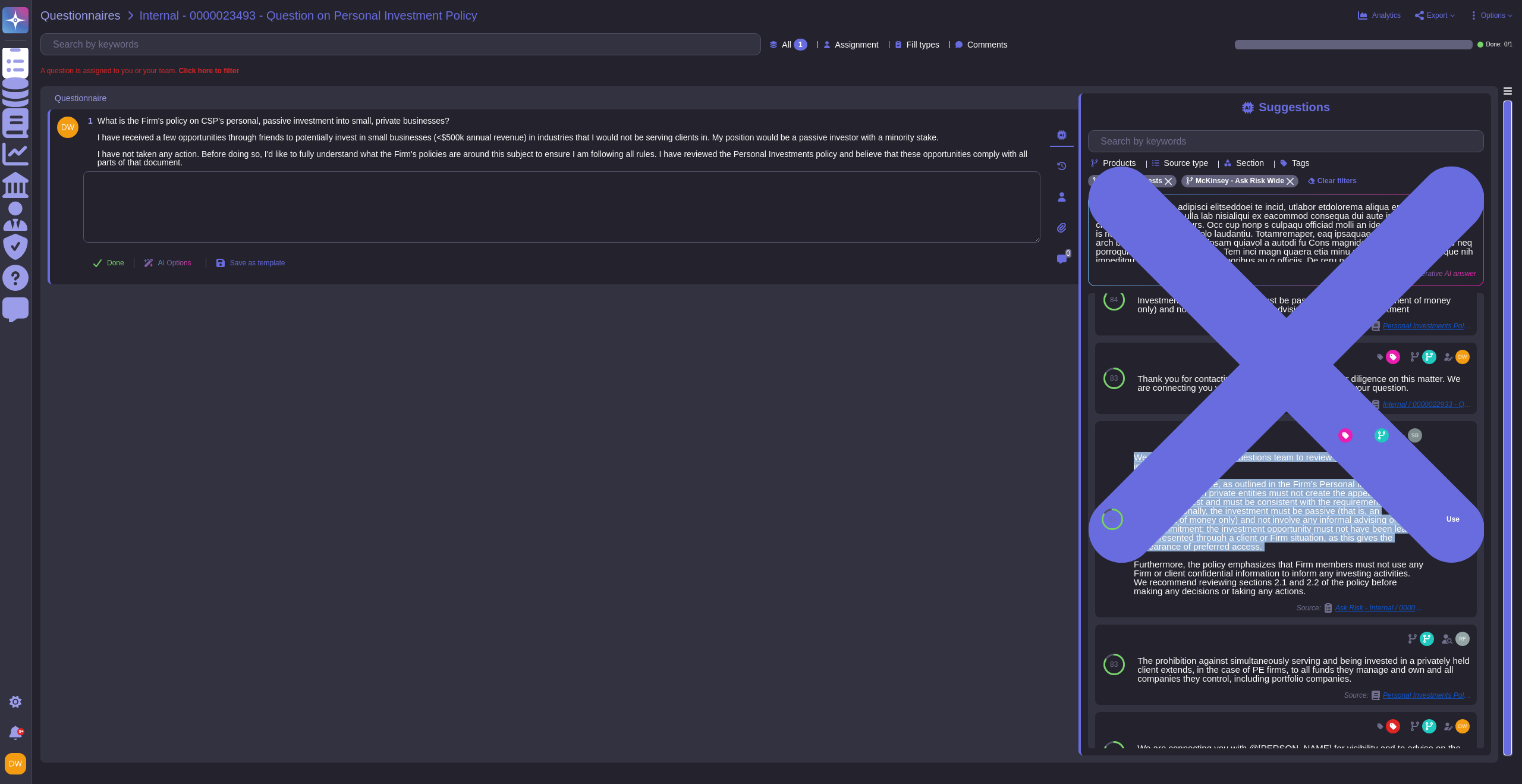
drag, startPoint x: 1135, startPoint y: 468, endPoint x: 1351, endPoint y: 561, distance: 235.2
click at [1351, 561] on div "We are looping in @PIP Questions team to review your plan and advise in detail.…" at bounding box center [1279, 524] width 290 height 142
copy div "We are looping in @PIP Questions team to review your plan and advise in detail.…"
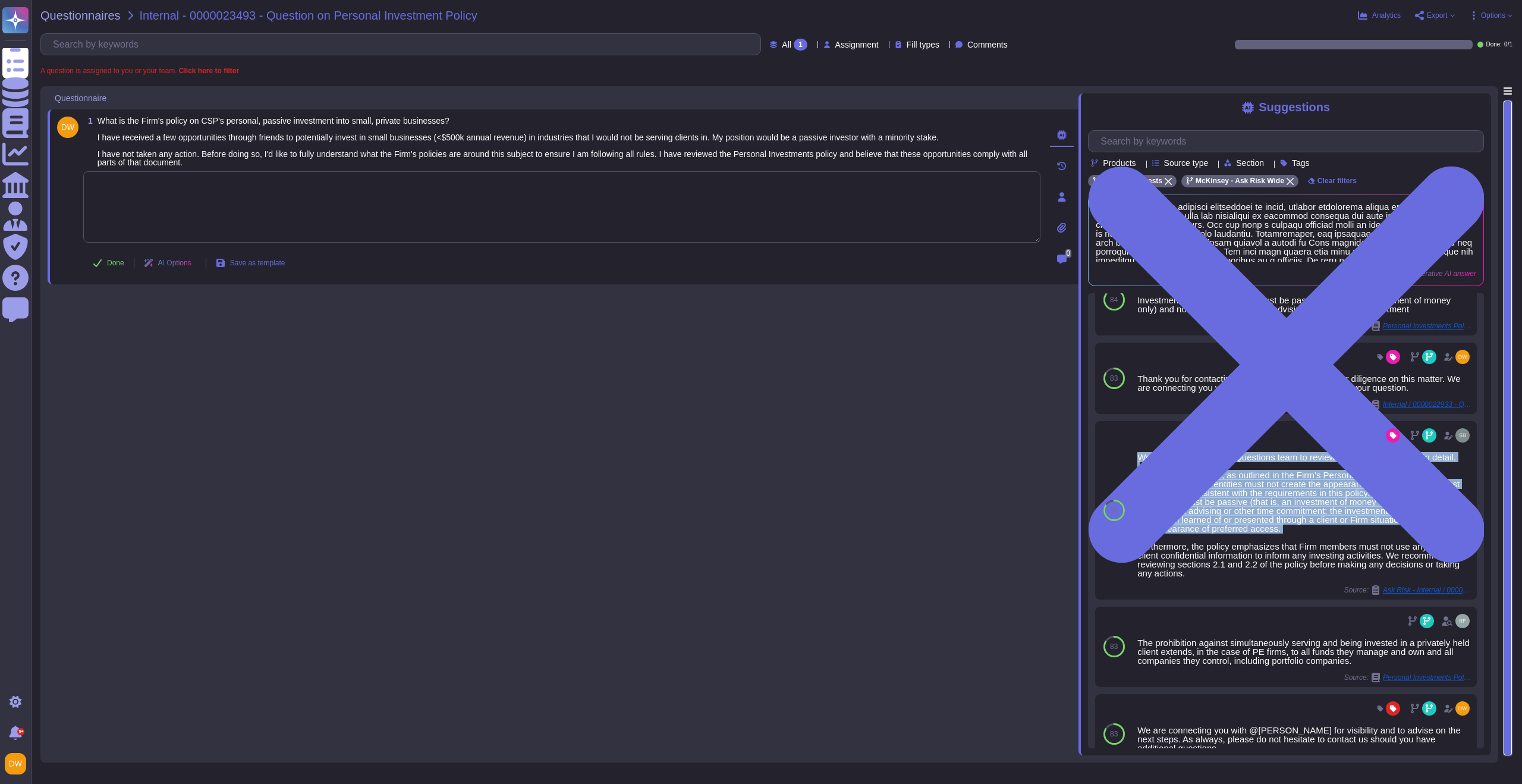
click at [746, 333] on div "1 What is the Firm's policy on CSP's personal, passive investment into small, p…" at bounding box center [563, 420] width 1031 height 669
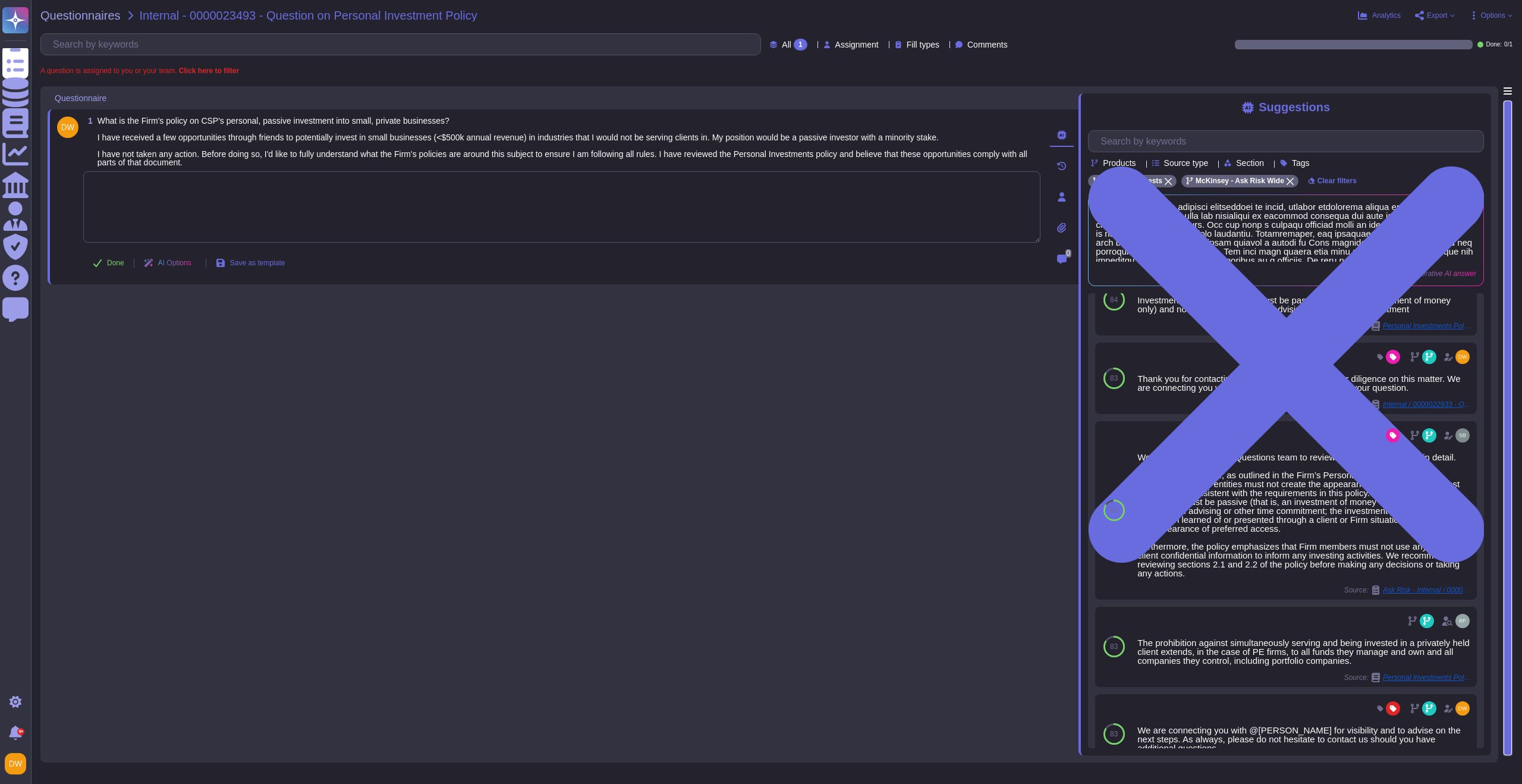
click at [302, 218] on textarea at bounding box center [562, 207] width 957 height 72
click at [1463, 518] on button "Use" at bounding box center [1477, 510] width 27 height 16
type textarea "We are looping in @PIP Questions team to review your plan and advise in detail.…"
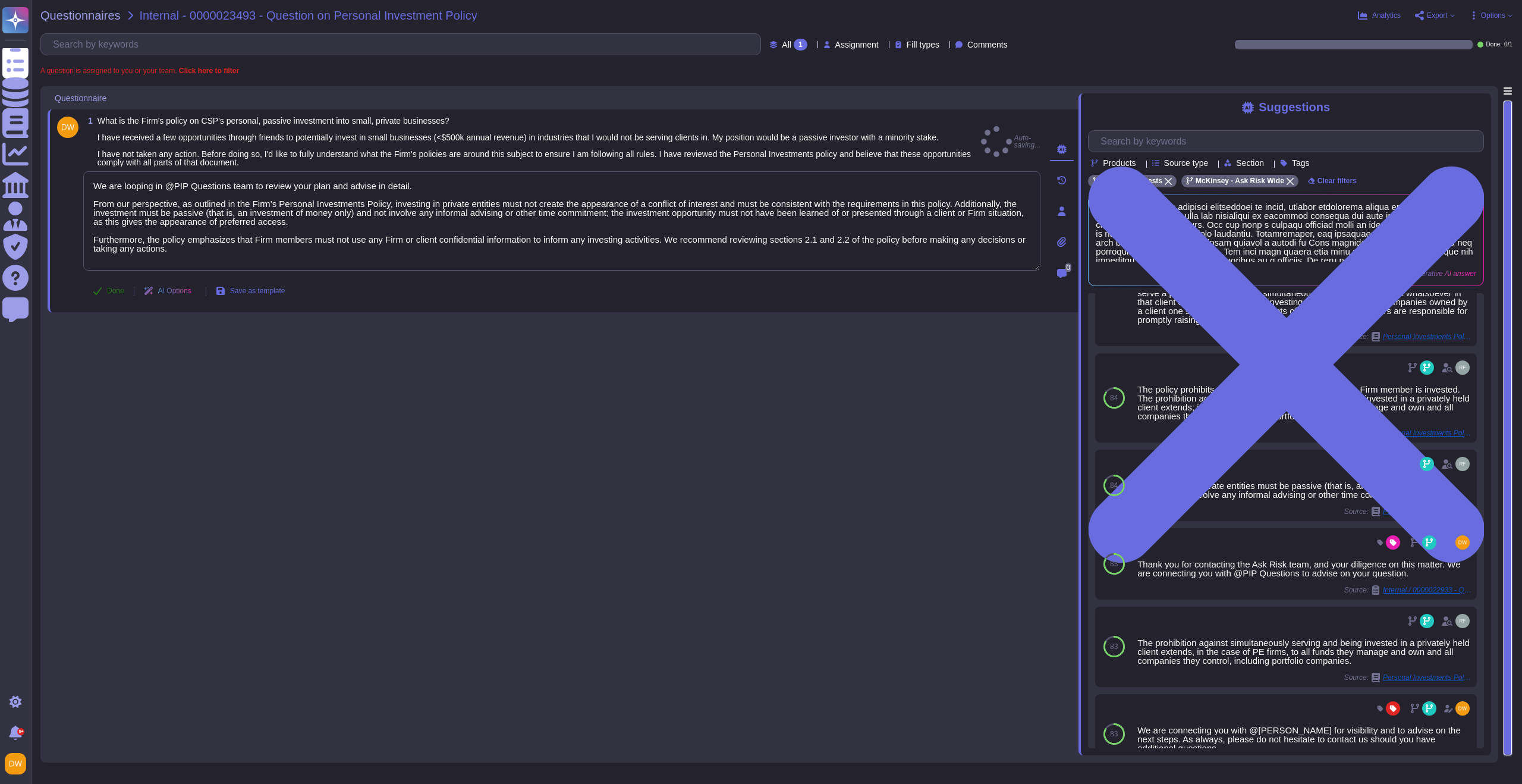
click at [107, 302] on button "Done" at bounding box center [109, 290] width 51 height 24
click at [99, 20] on span "Questionnaires" at bounding box center [81, 15] width 80 height 12
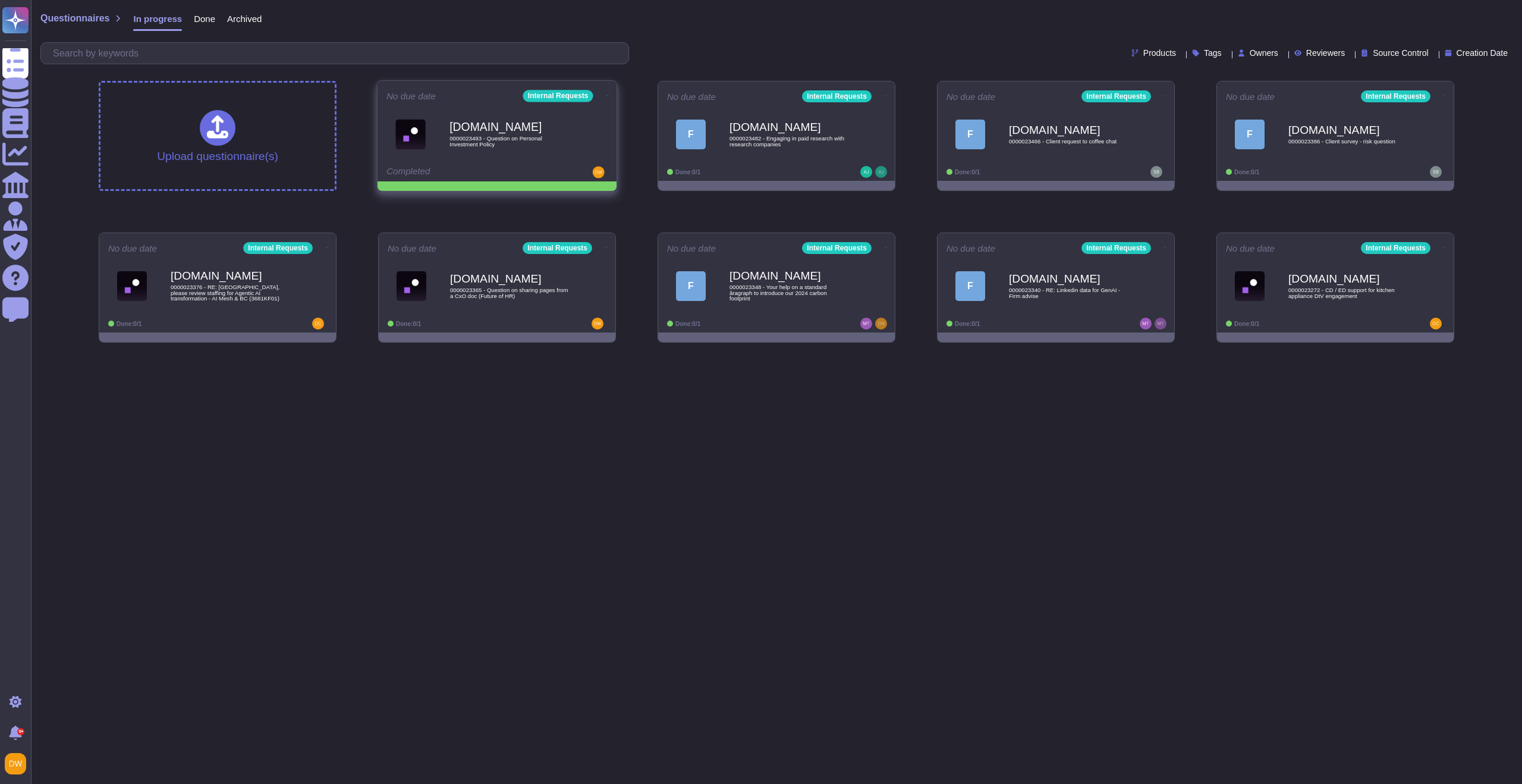
click at [606, 95] on icon at bounding box center [607, 95] width 3 height 1
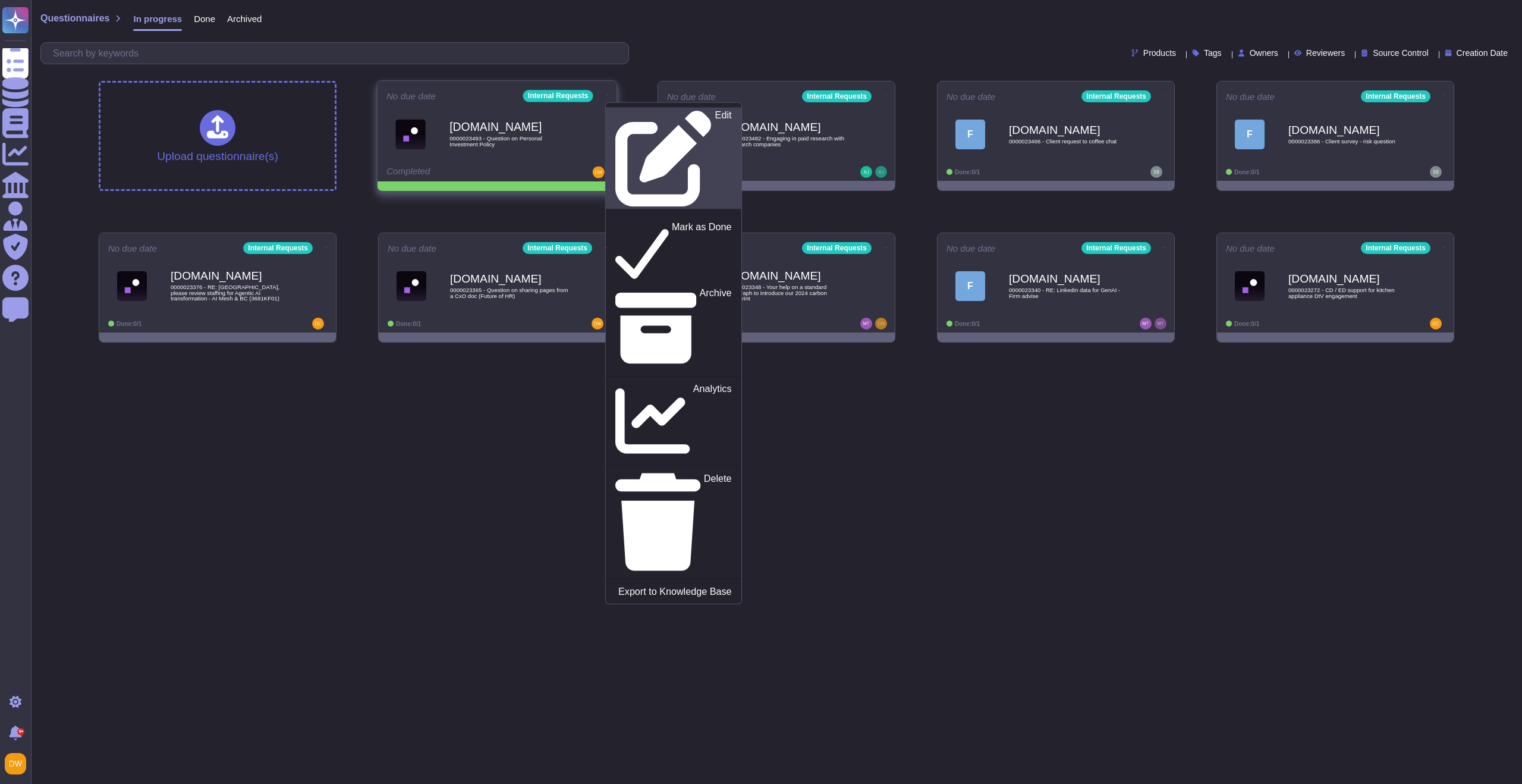
click at [615, 112] on icon at bounding box center [663, 158] width 97 height 97
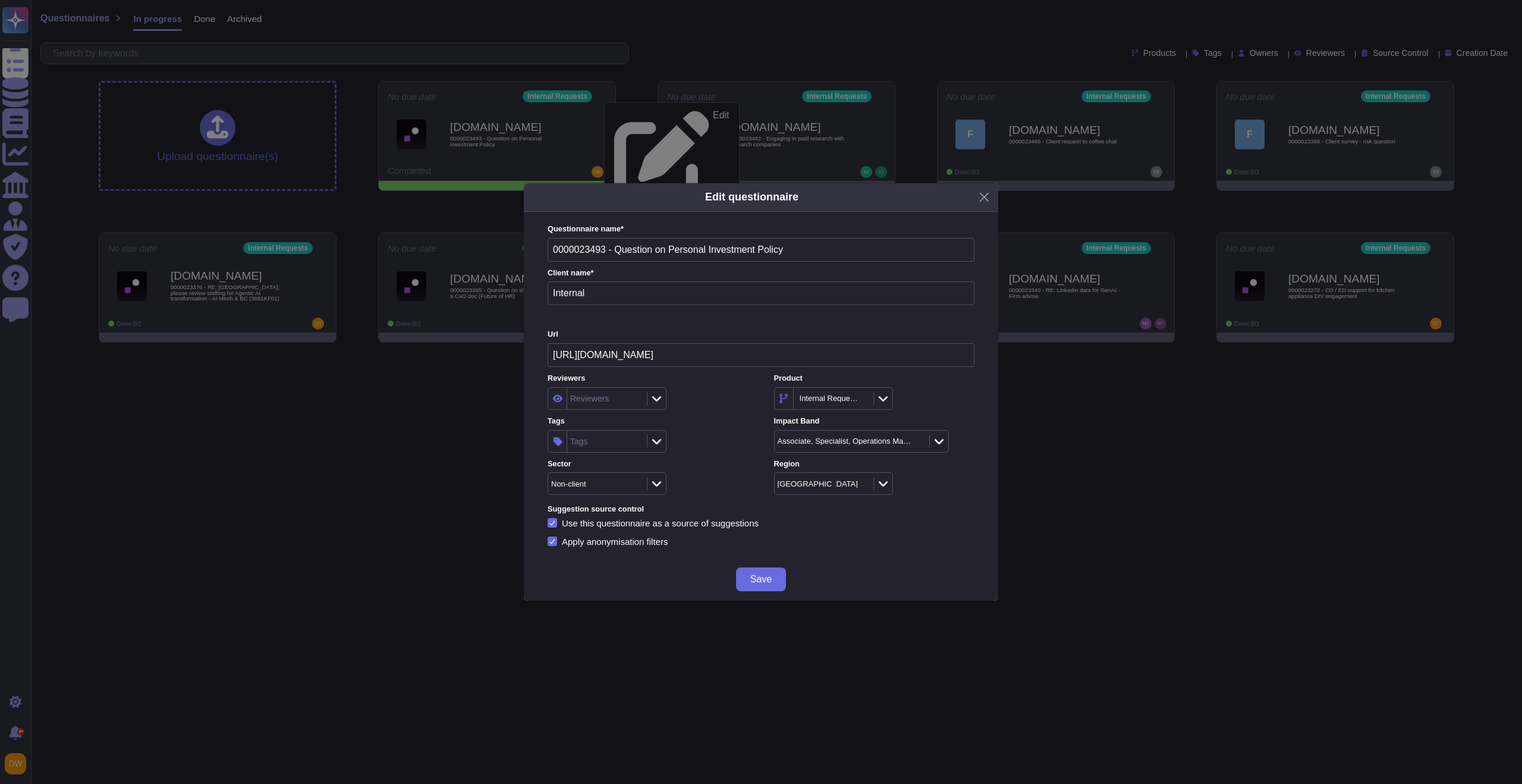
click at [605, 437] on div "Tags" at bounding box center [605, 441] width 77 height 22
type input "pip"
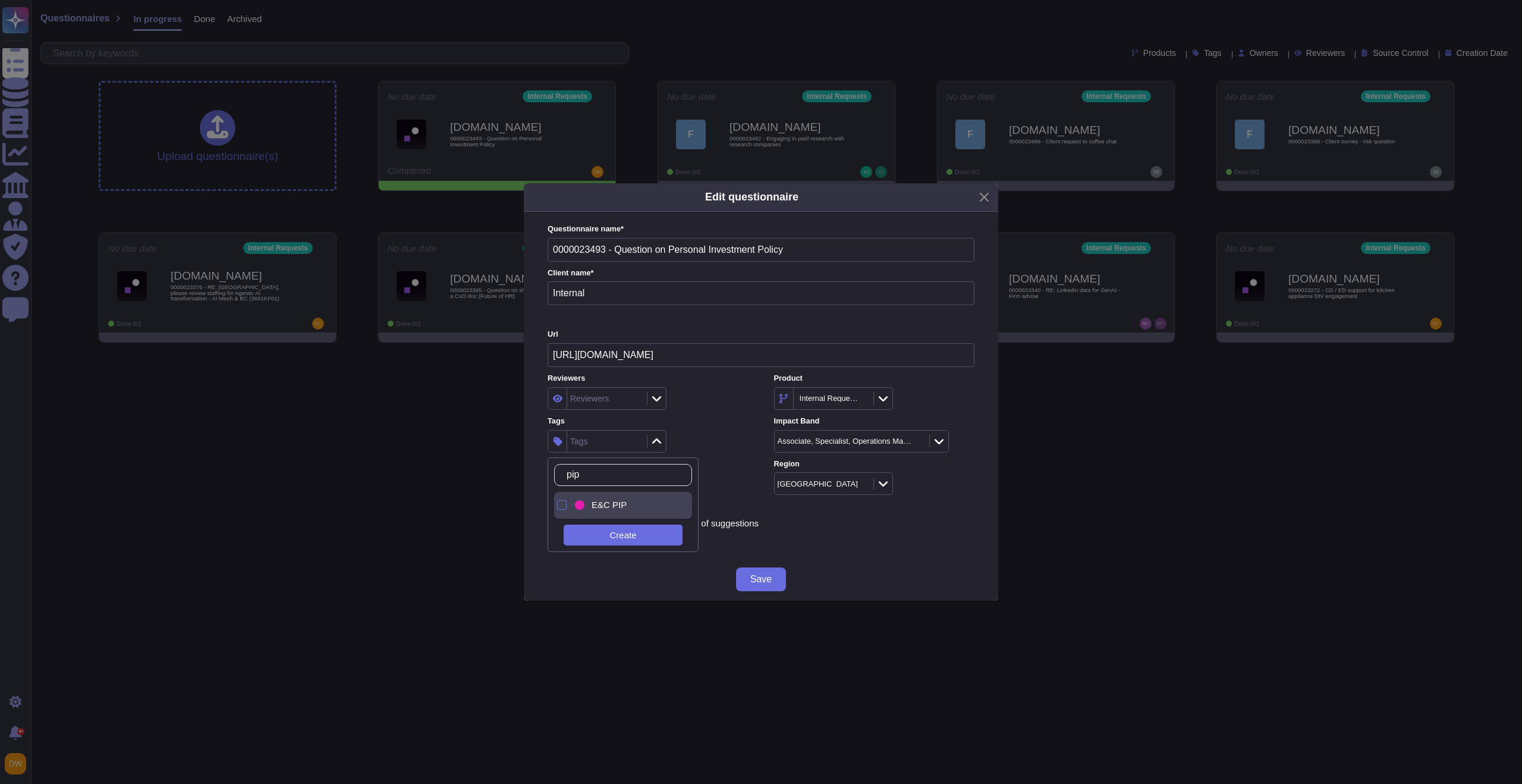
click at [624, 505] on span "E&C PIP" at bounding box center [609, 505] width 35 height 11
click at [746, 428] on div "Tags E&C PIP" at bounding box center [647, 434] width 201 height 37
click at [763, 583] on span "Save" at bounding box center [761, 579] width 22 height 9
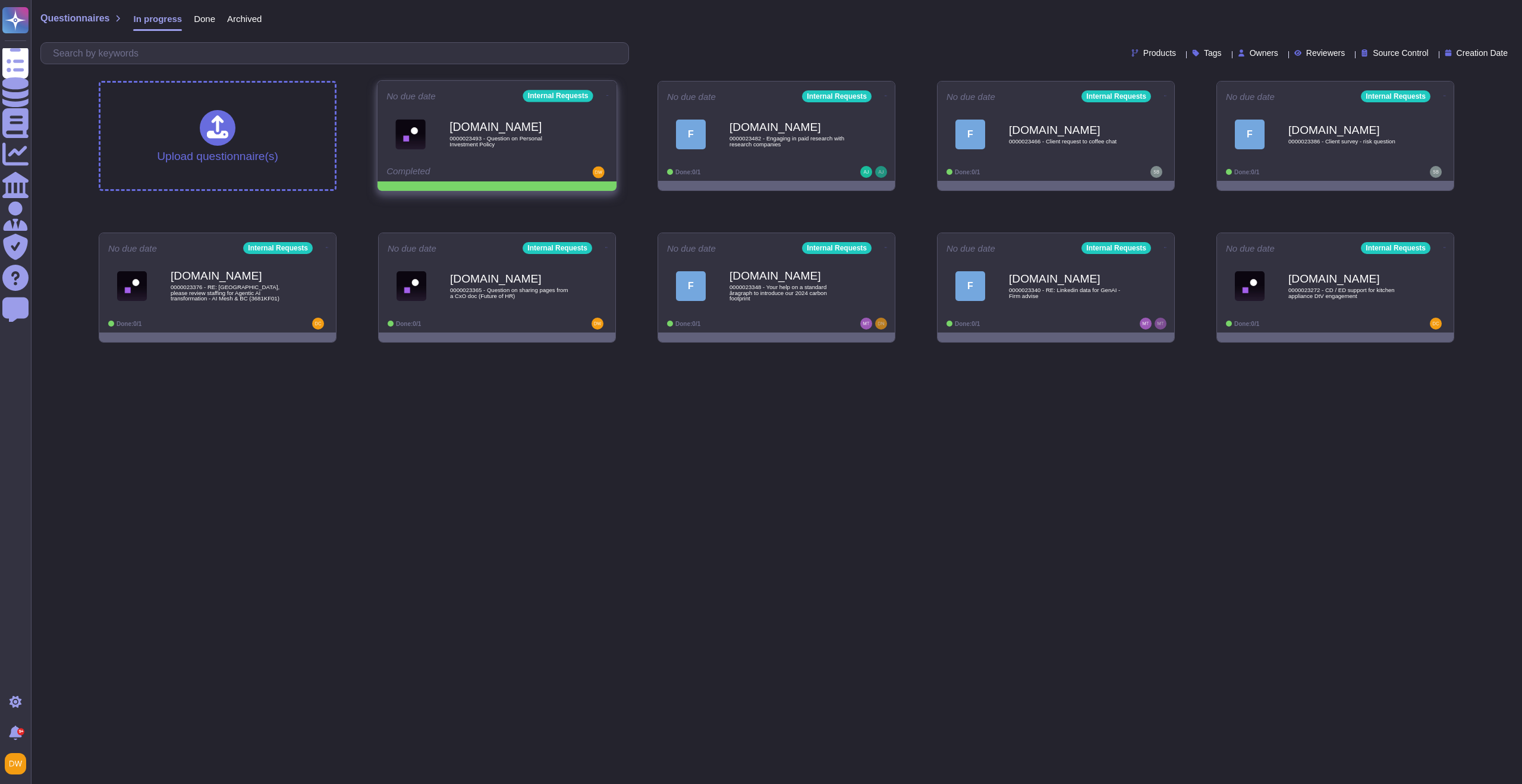
click at [606, 95] on icon at bounding box center [607, 95] width 3 height 3
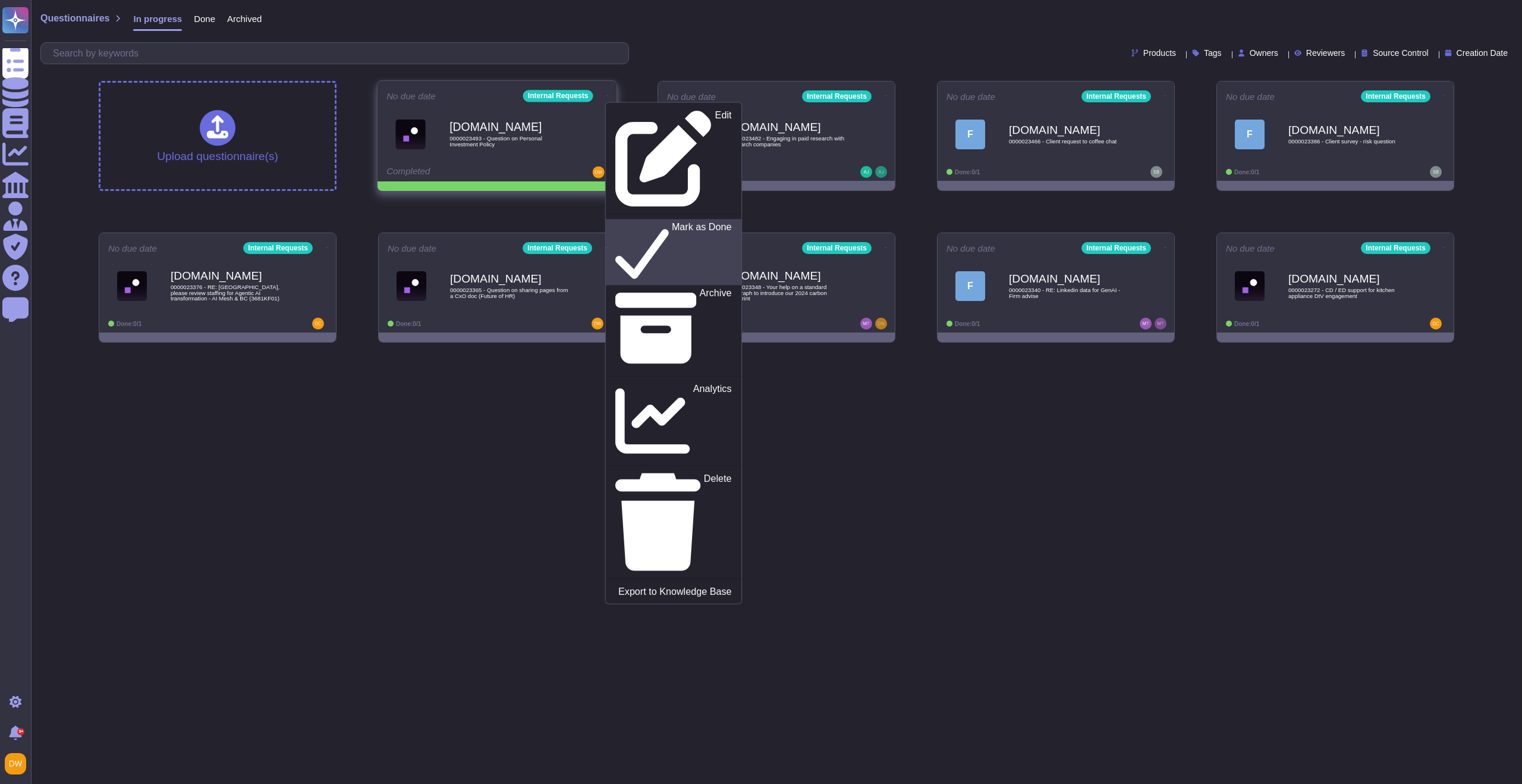
click at [612, 219] on link "Mark as Done" at bounding box center [673, 251] width 135 height 66
